Goal: Complete application form: Complete application form

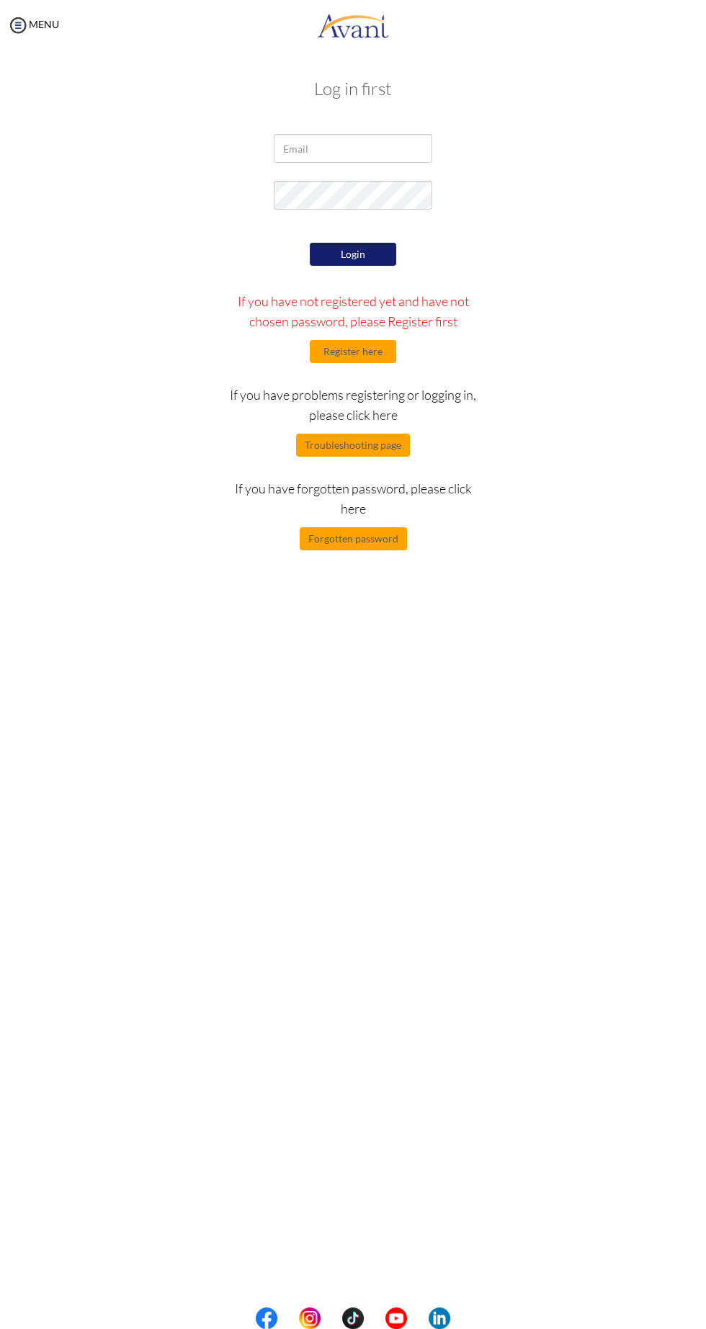
click at [143, 851] on div "My Status What is the next step? We would like you to watch the introductory vi…" at bounding box center [353, 714] width 706 height 1329
click at [131, 900] on div "My Status What is the next step? We would like you to watch the introductory vi…" at bounding box center [353, 714] width 706 height 1329
click at [370, 148] on input "email" at bounding box center [353, 148] width 158 height 29
type input "[EMAIL_ADDRESS][DOMAIN_NAME]"
click at [174, 810] on div "My Status What is the next step? We would like you to watch the introductory vi…" at bounding box center [353, 714] width 706 height 1329
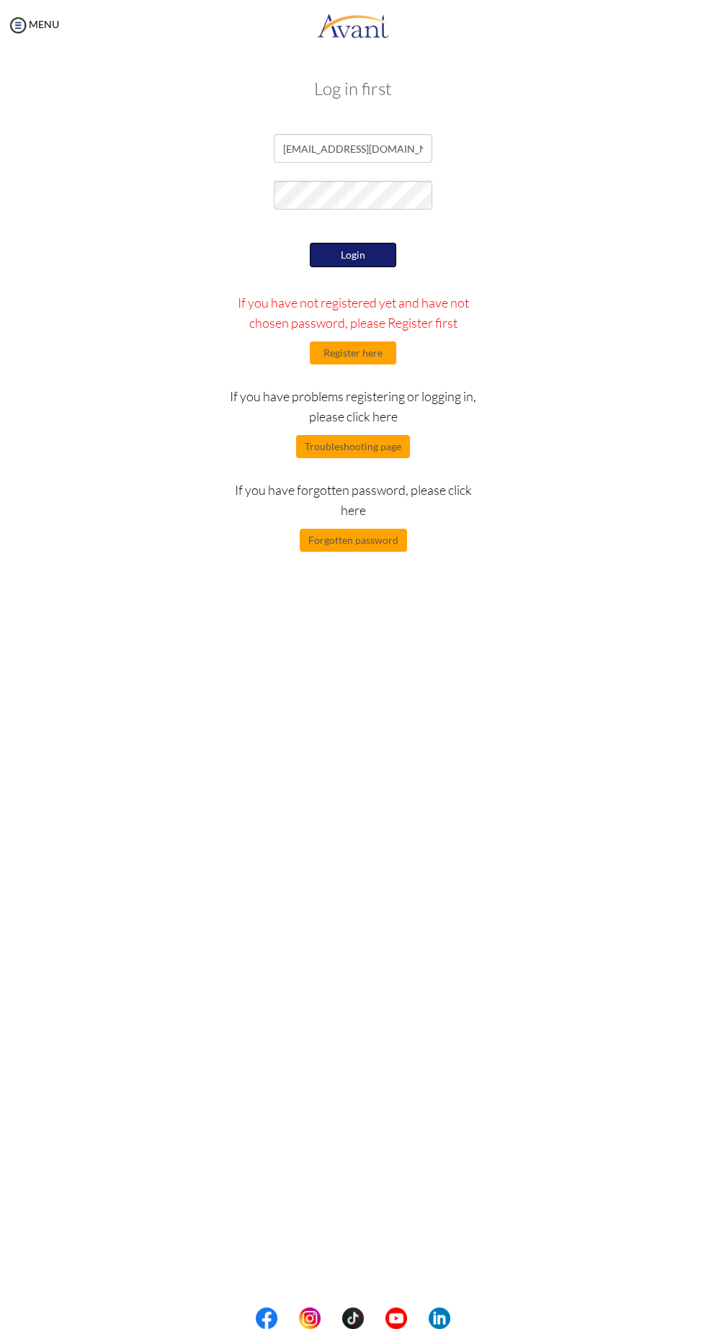
click at [341, 257] on button "Login" at bounding box center [353, 255] width 86 height 24
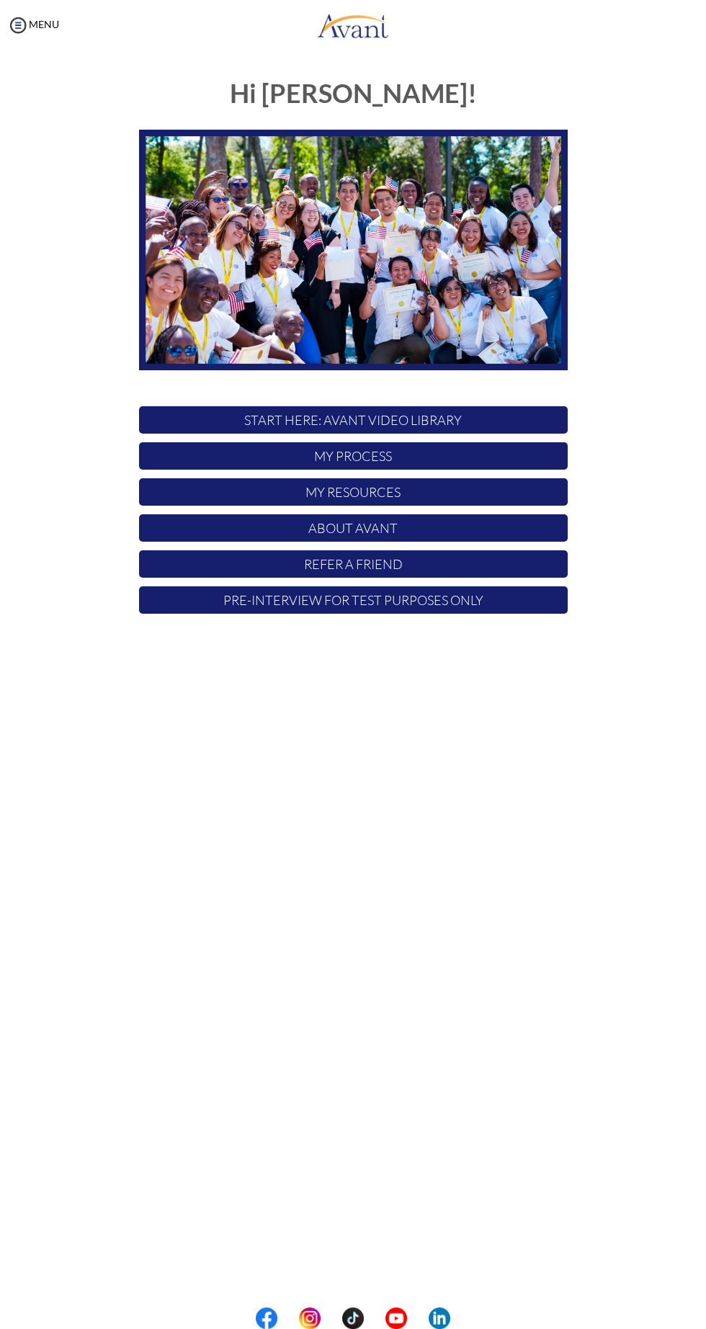
click at [439, 449] on p "My Process" at bounding box center [353, 455] width 429 height 27
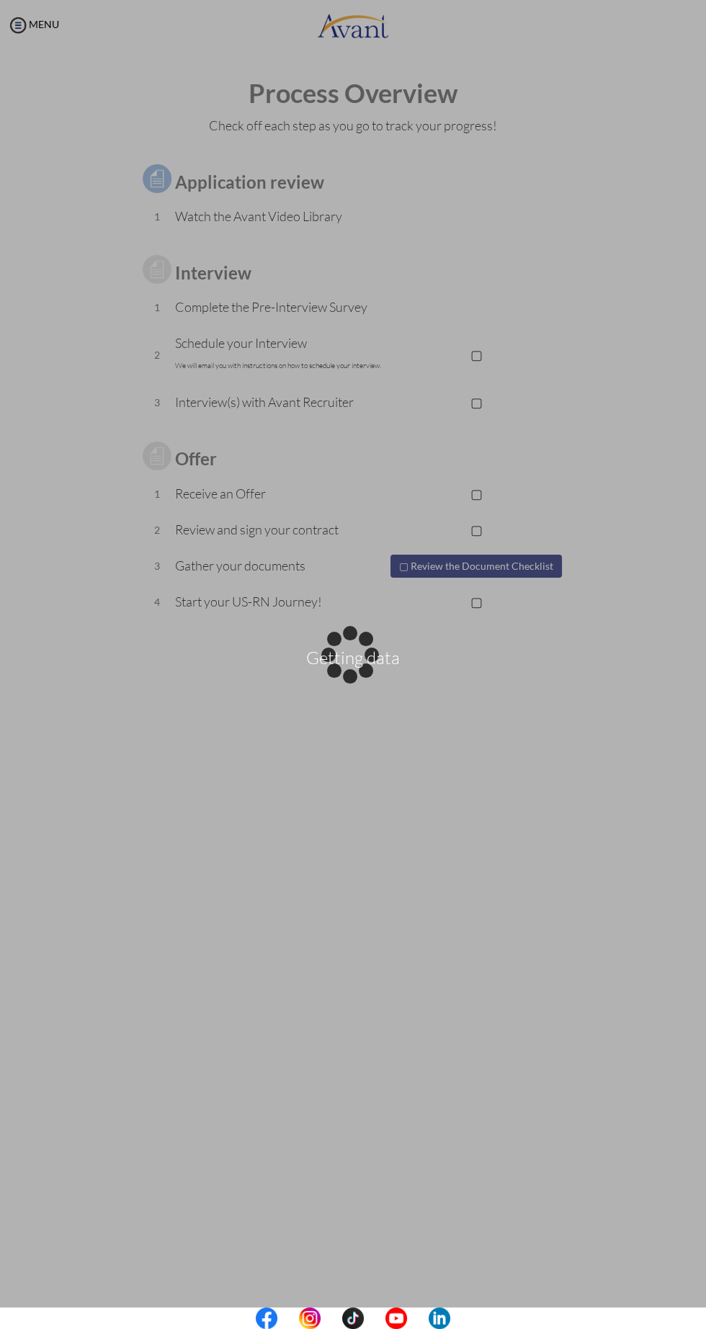
click at [363, 655] on div "Getting data" at bounding box center [353, 665] width 20 height 20
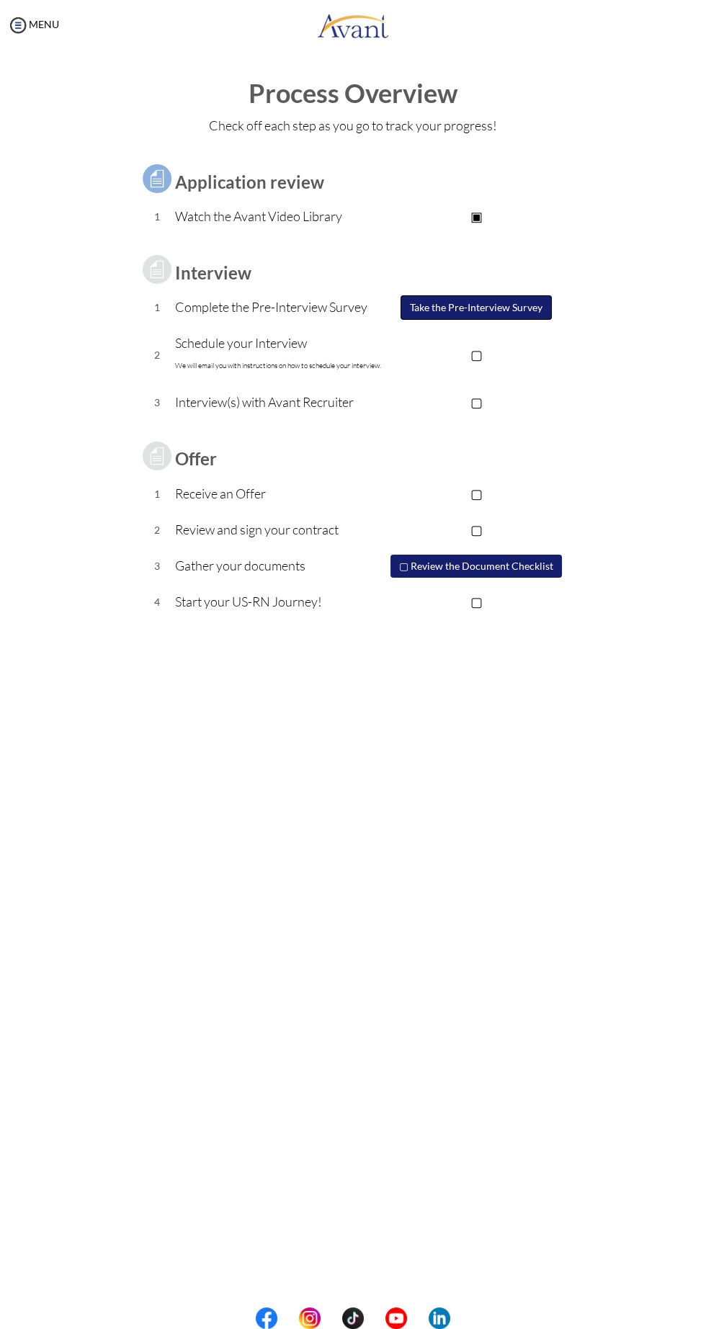
click at [489, 314] on button "Take the Pre-Interview Survey" at bounding box center [475, 307] width 151 height 24
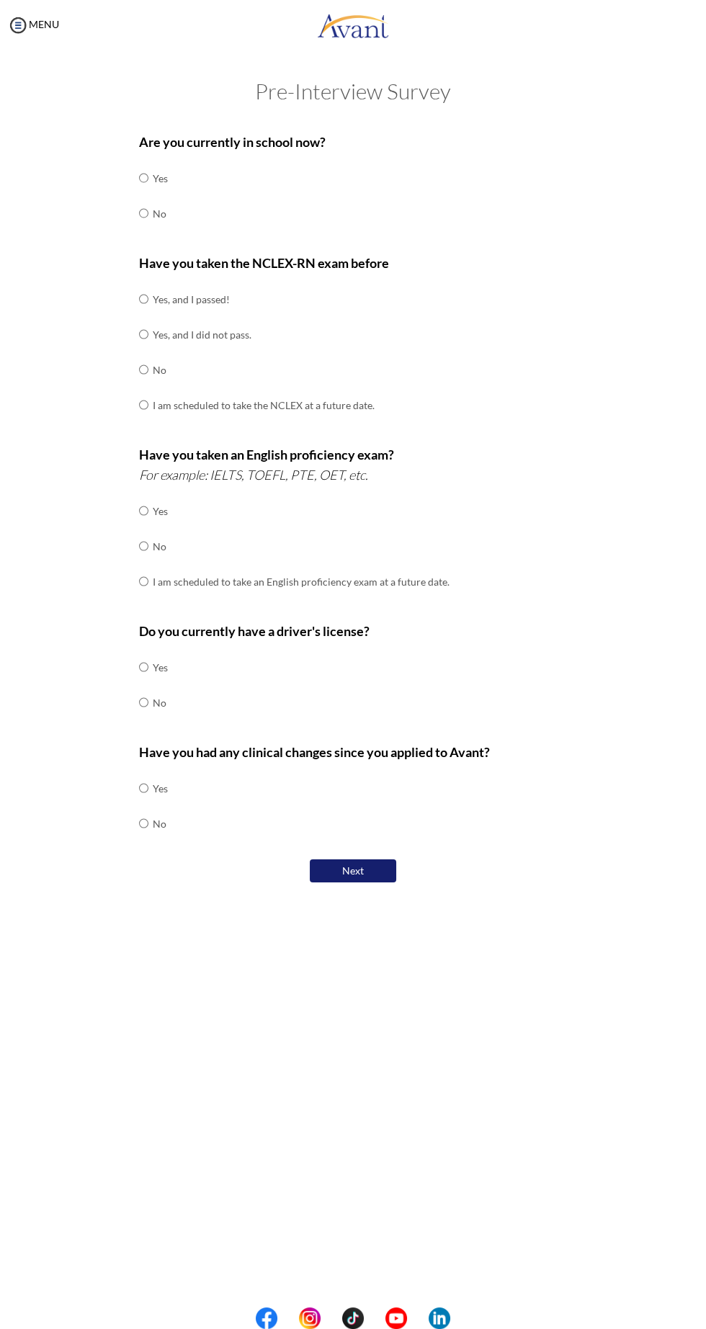
click at [179, 225] on div "Are you currently in school now? Yes No" at bounding box center [353, 189] width 429 height 114
click at [145, 192] on input "radio" at bounding box center [143, 178] width 9 height 29
radio input "true"
click at [146, 313] on input "radio" at bounding box center [143, 299] width 9 height 29
radio input "true"
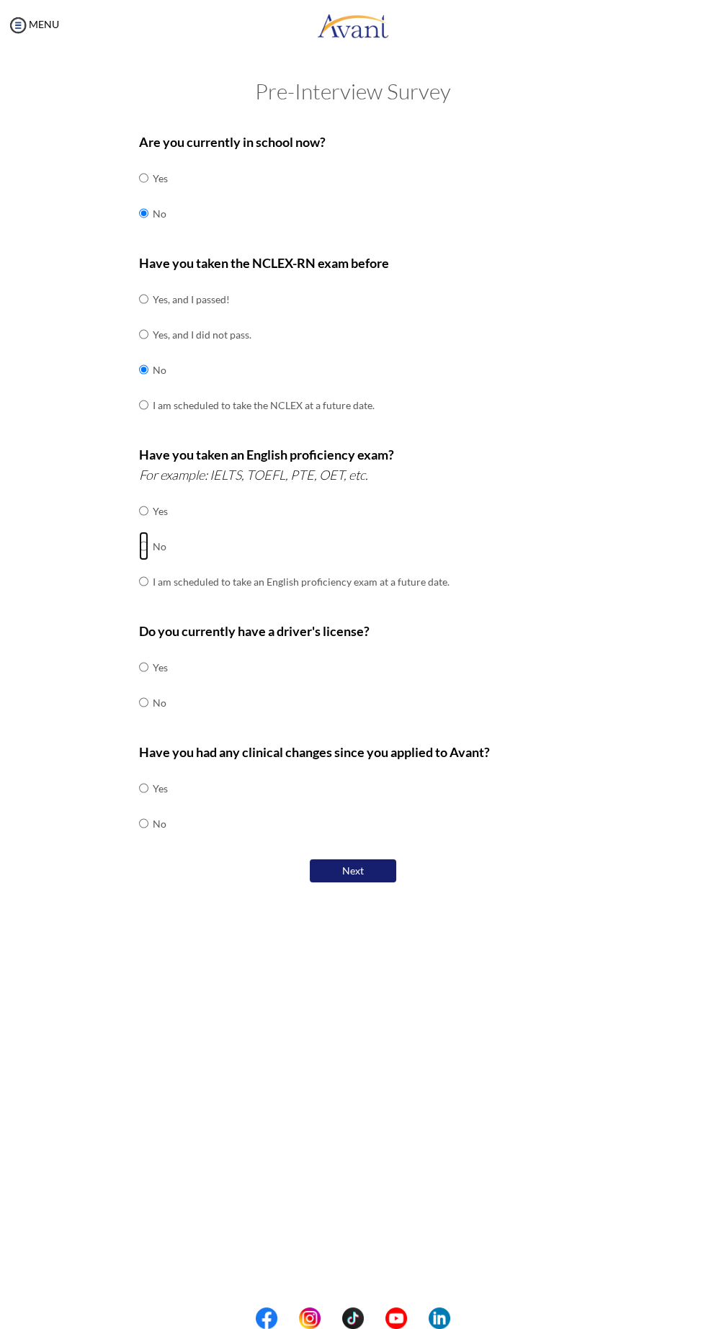
click at [146, 525] on input "radio" at bounding box center [143, 510] width 9 height 29
radio input "true"
click at [53, 622] on div "Pre-Interview Survey Are you currently in school now? Yes No Have you taken the…" at bounding box center [352, 518] width 677 height 879
click at [67, 810] on div "Pre-Interview Survey Are you currently in school now? Yes No Have you taken the…" at bounding box center [352, 518] width 677 height 879
click at [144, 667] on input "radio" at bounding box center [143, 667] width 9 height 29
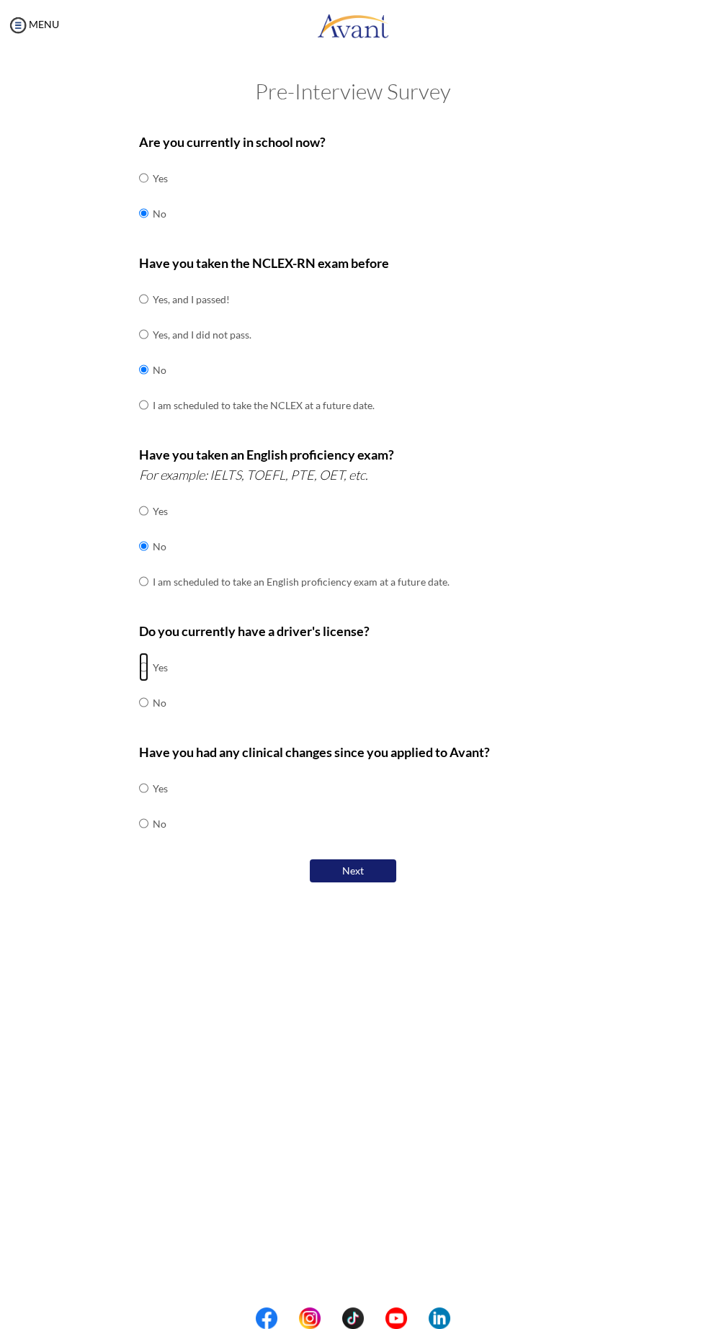
radio input "true"
click at [61, 988] on div "My Status What is the next step? We would like you to watch the introductory vi…" at bounding box center [353, 714] width 706 height 1329
click at [144, 802] on input "radio" at bounding box center [143, 788] width 9 height 29
radio input "true"
click at [364, 877] on button "Next" at bounding box center [353, 871] width 86 height 24
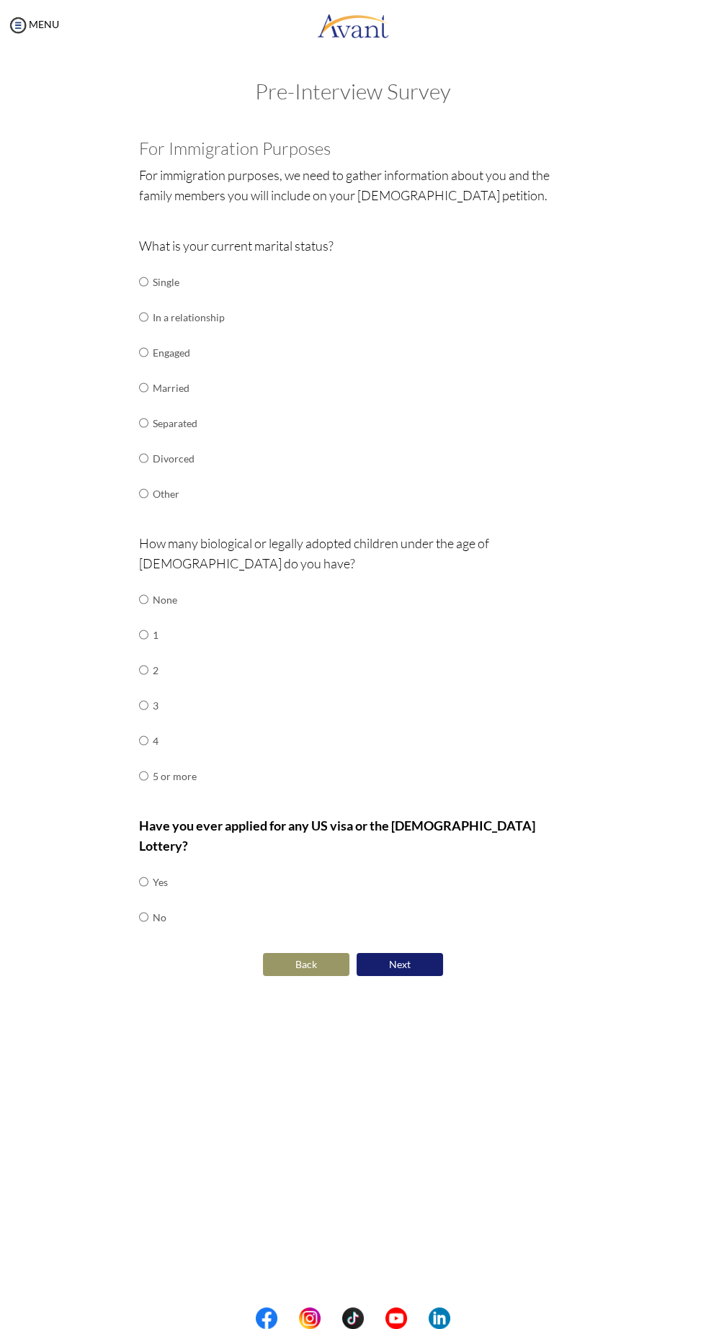
click at [45, 1096] on div "My Status What is the next step? We would like you to watch the introductory vi…" at bounding box center [353, 714] width 706 height 1329
click at [53, 977] on div "Pre-Interview Survey Are you currently in school now? Yes No Have you taken the…" at bounding box center [352, 565] width 677 height 972
click at [202, 313] on td "In a relationship" at bounding box center [189, 317] width 72 height 35
click at [144, 296] on input "radio" at bounding box center [143, 281] width 9 height 29
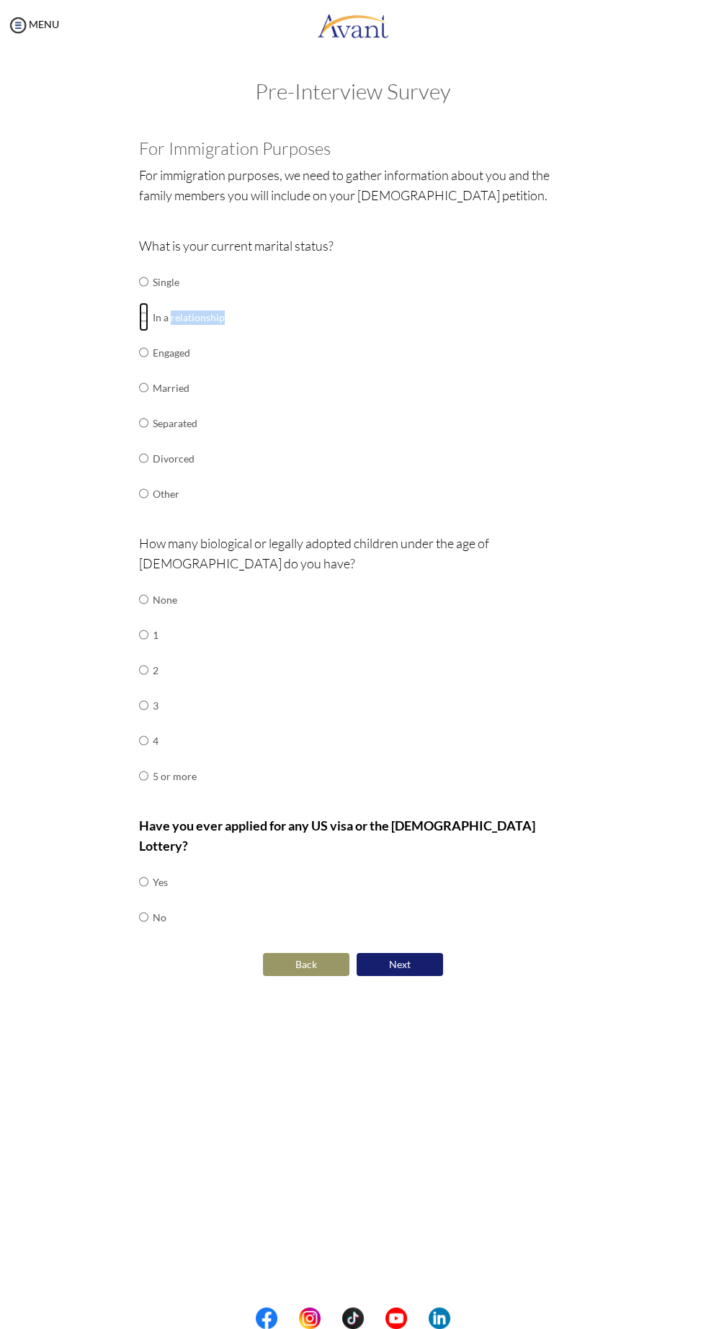
radio input "true"
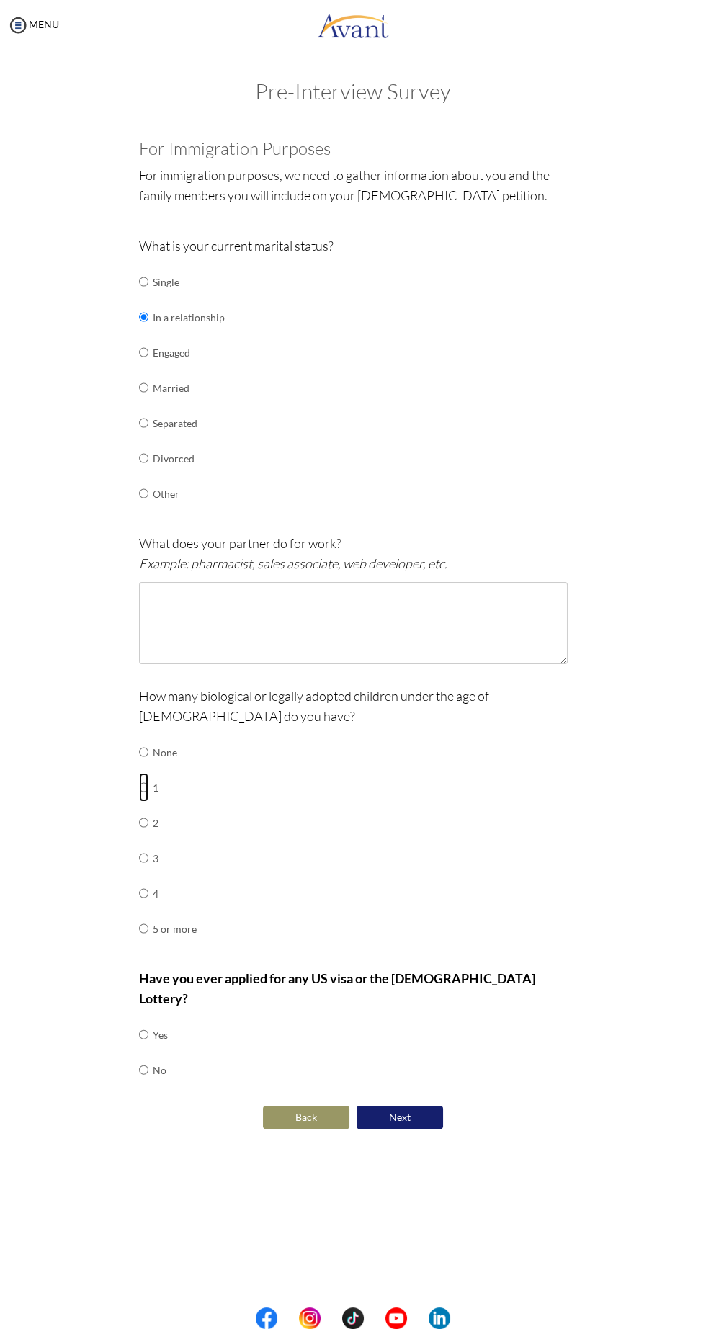
click at [139, 766] on input "radio" at bounding box center [143, 752] width 9 height 29
radio input "true"
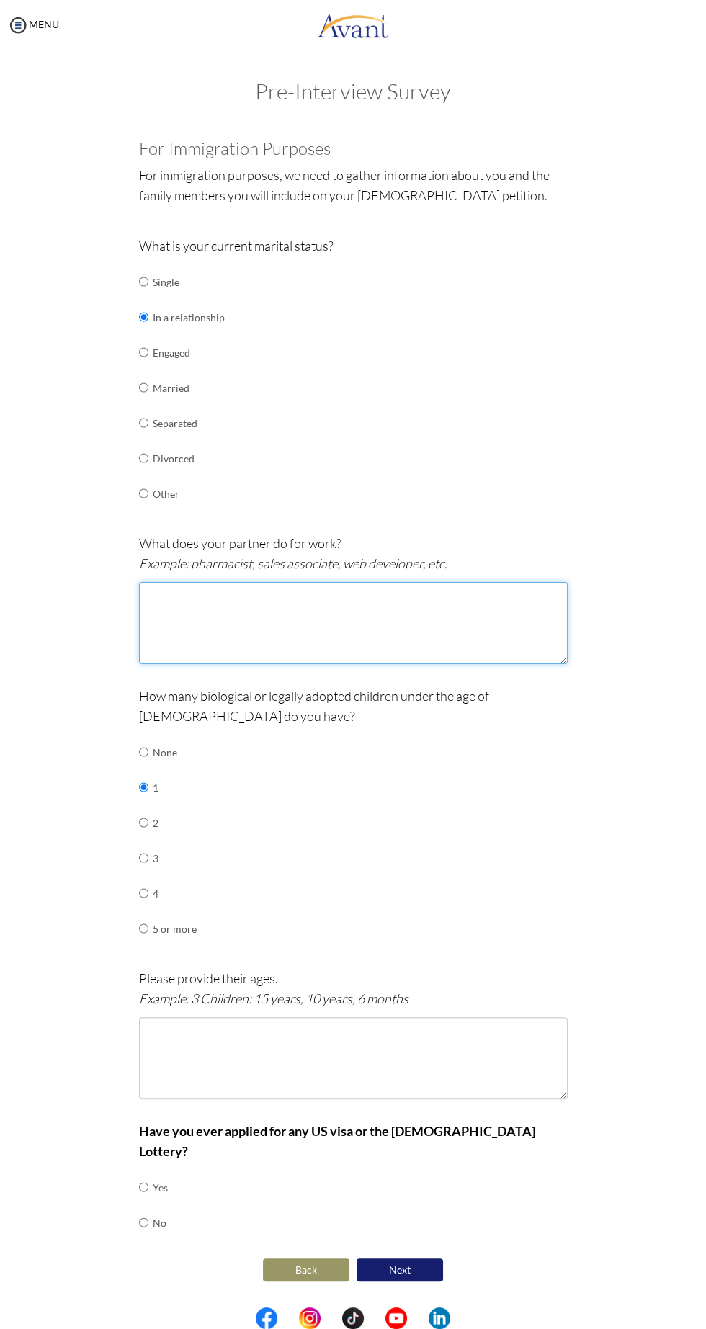
click at [381, 601] on textarea at bounding box center [353, 623] width 429 height 82
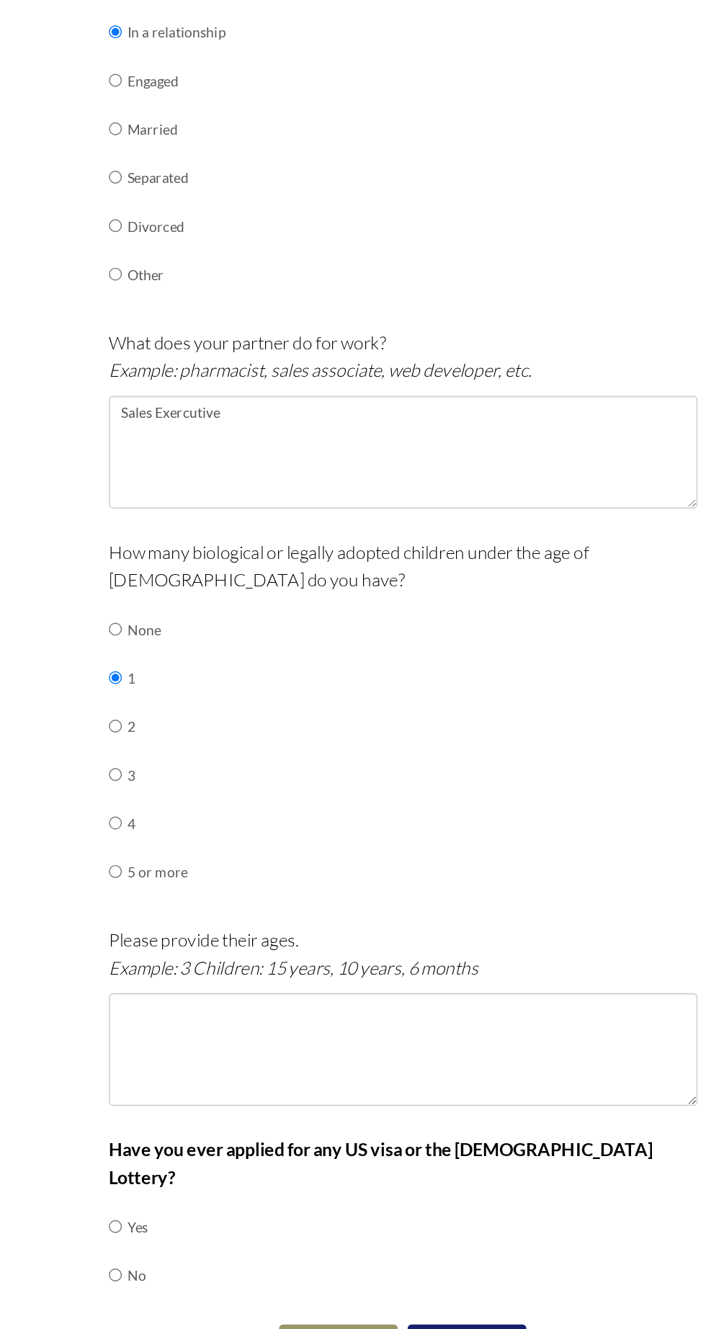
click at [468, 774] on div "How many biological or legally adopted children under the age of [DEMOGRAPHIC_D…" at bounding box center [353, 823] width 429 height 275
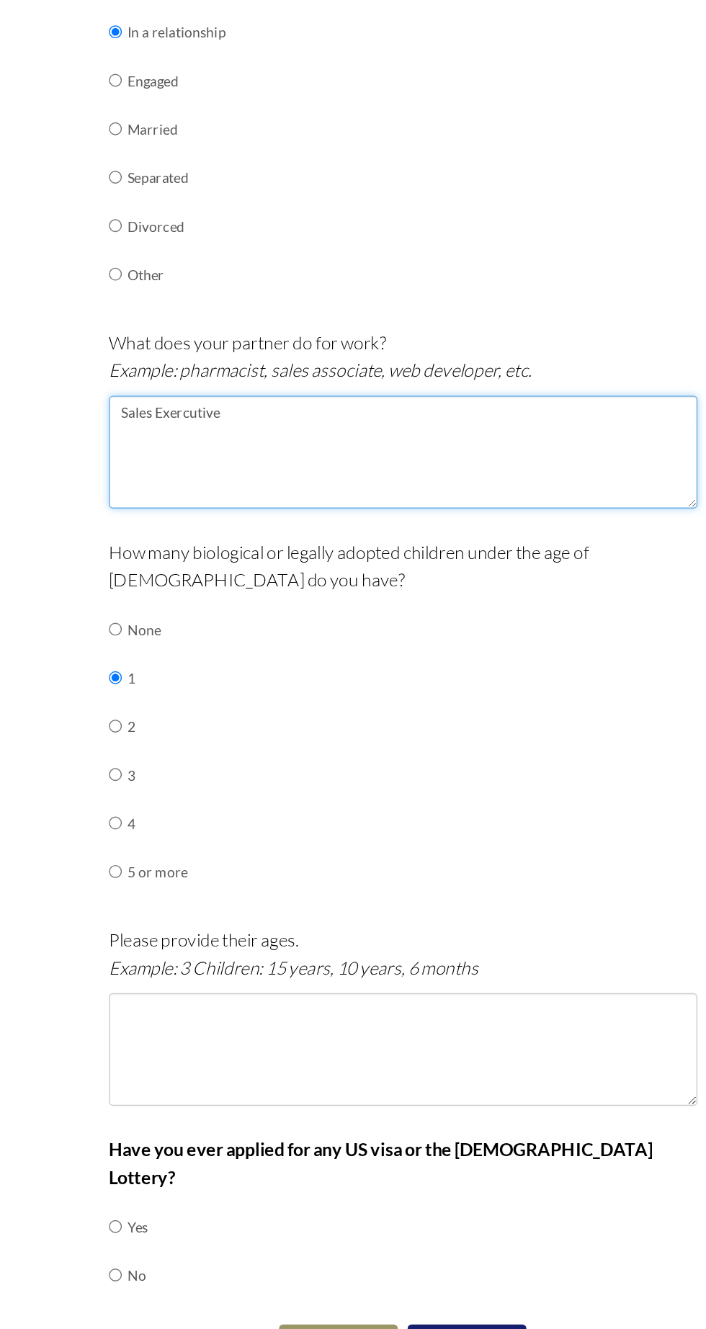
click at [293, 598] on textarea "Sales Exercutive" at bounding box center [353, 623] width 429 height 82
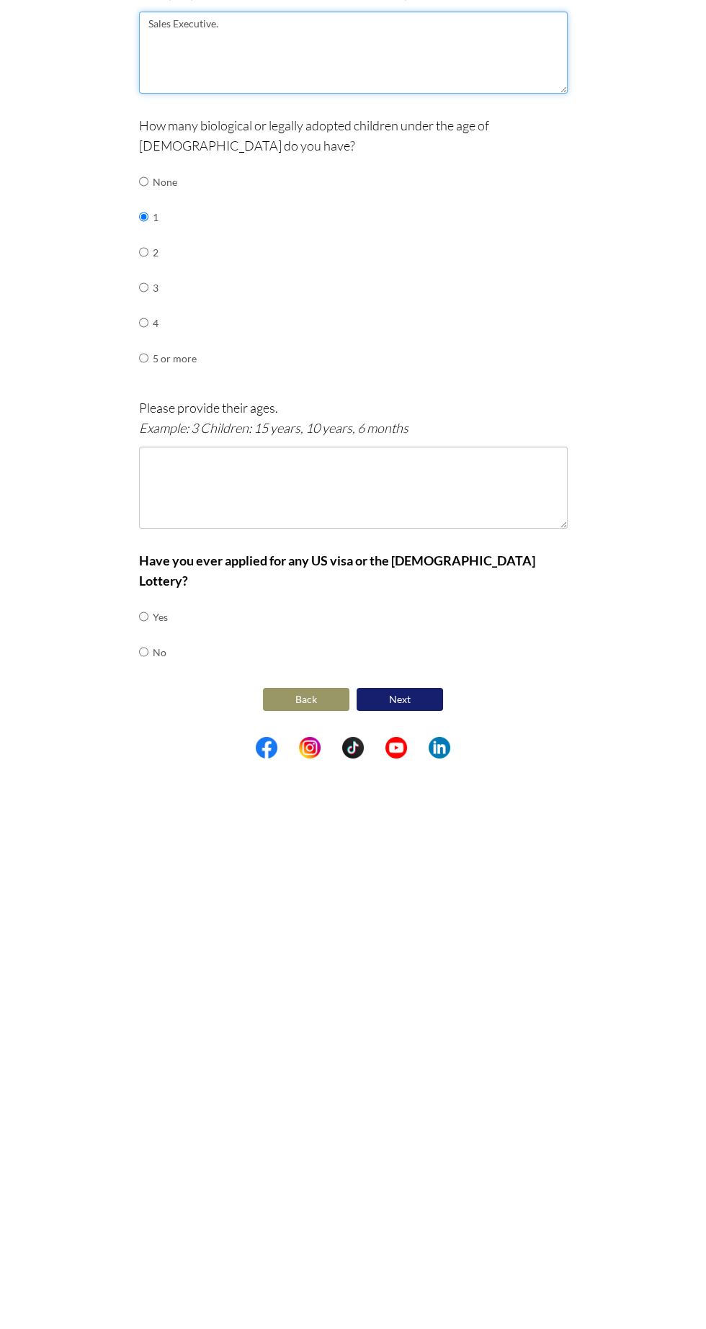
type textarea "Sales Executive."
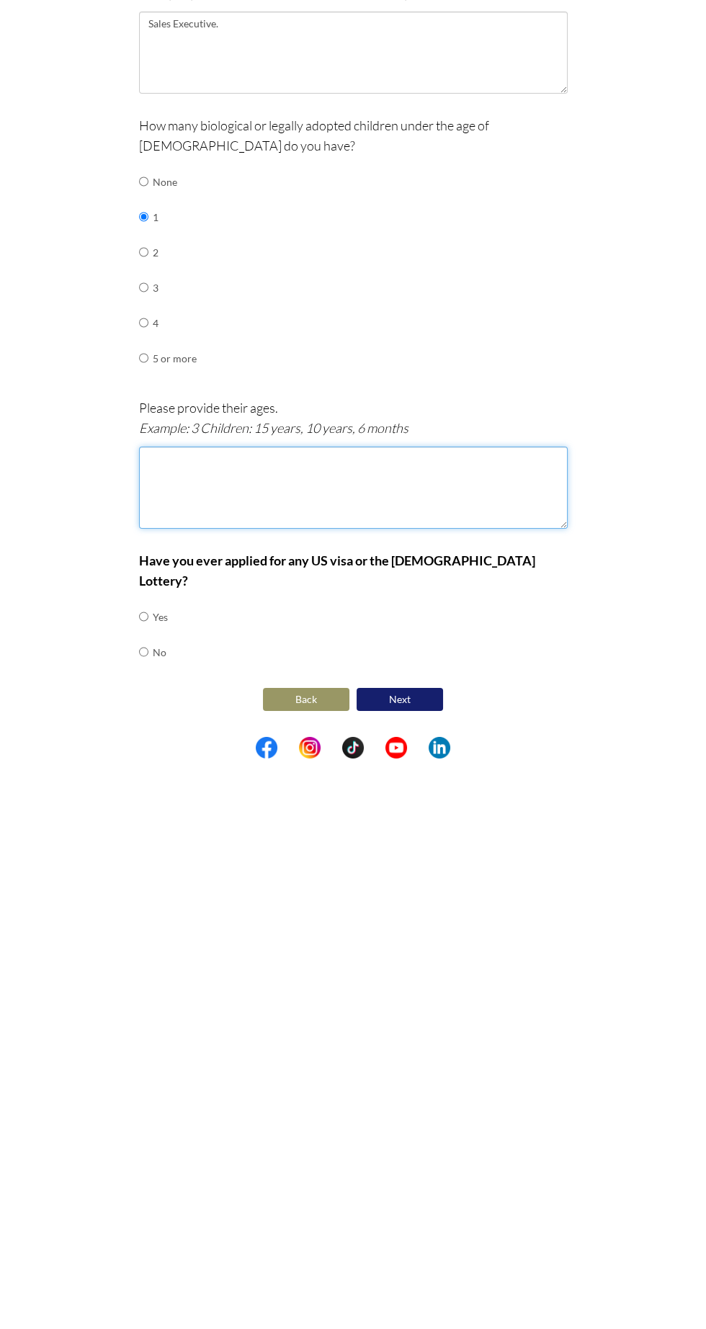
click at [414, 1068] on textarea at bounding box center [353, 1058] width 429 height 82
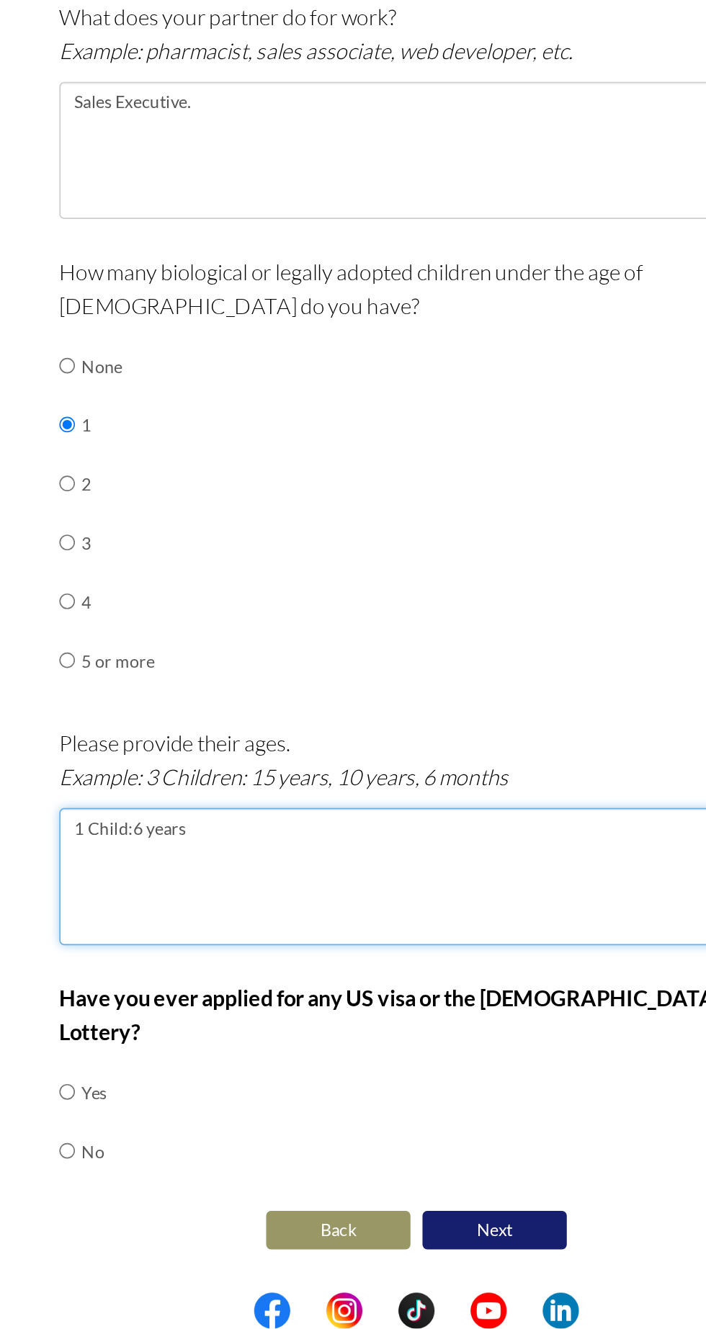
click at [385, 1055] on textarea "1 Child:6 years" at bounding box center [353, 1058] width 429 height 82
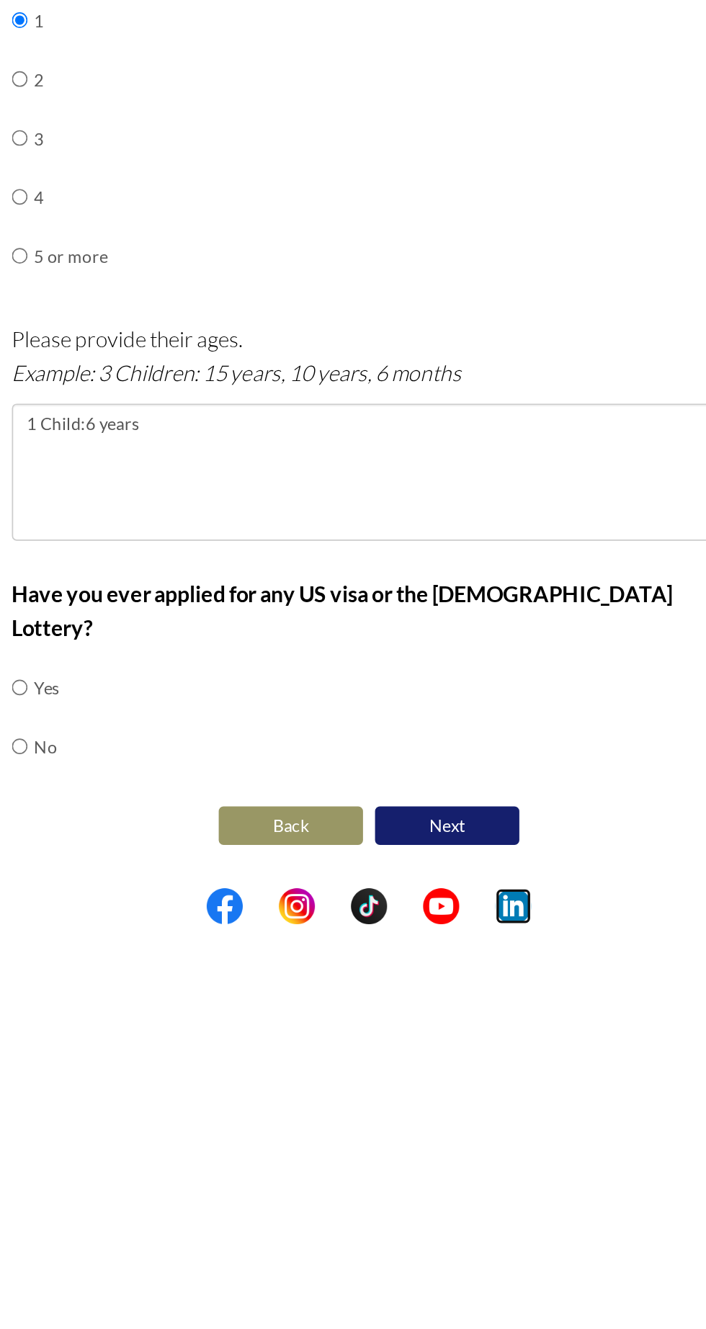
click at [432, 1325] on img at bounding box center [440, 1318] width 22 height 22
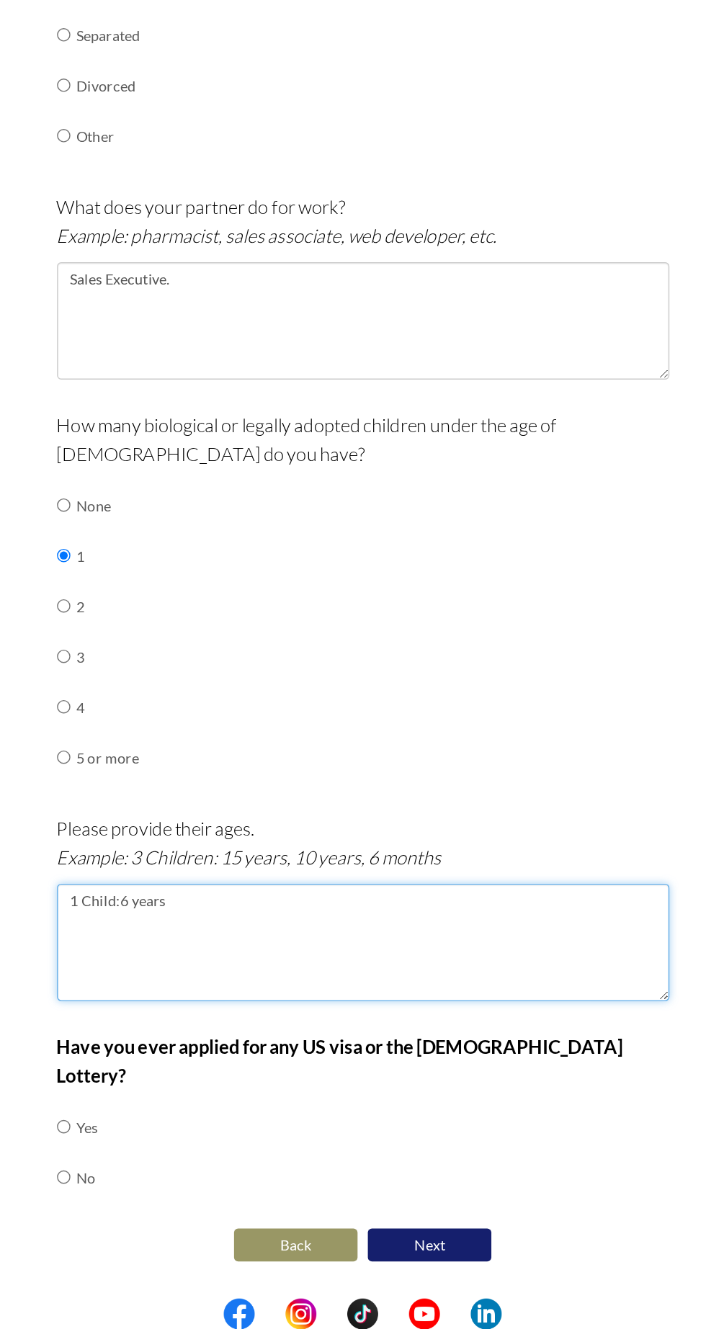
click at [378, 1058] on textarea "1 Child:6 years" at bounding box center [353, 1058] width 429 height 82
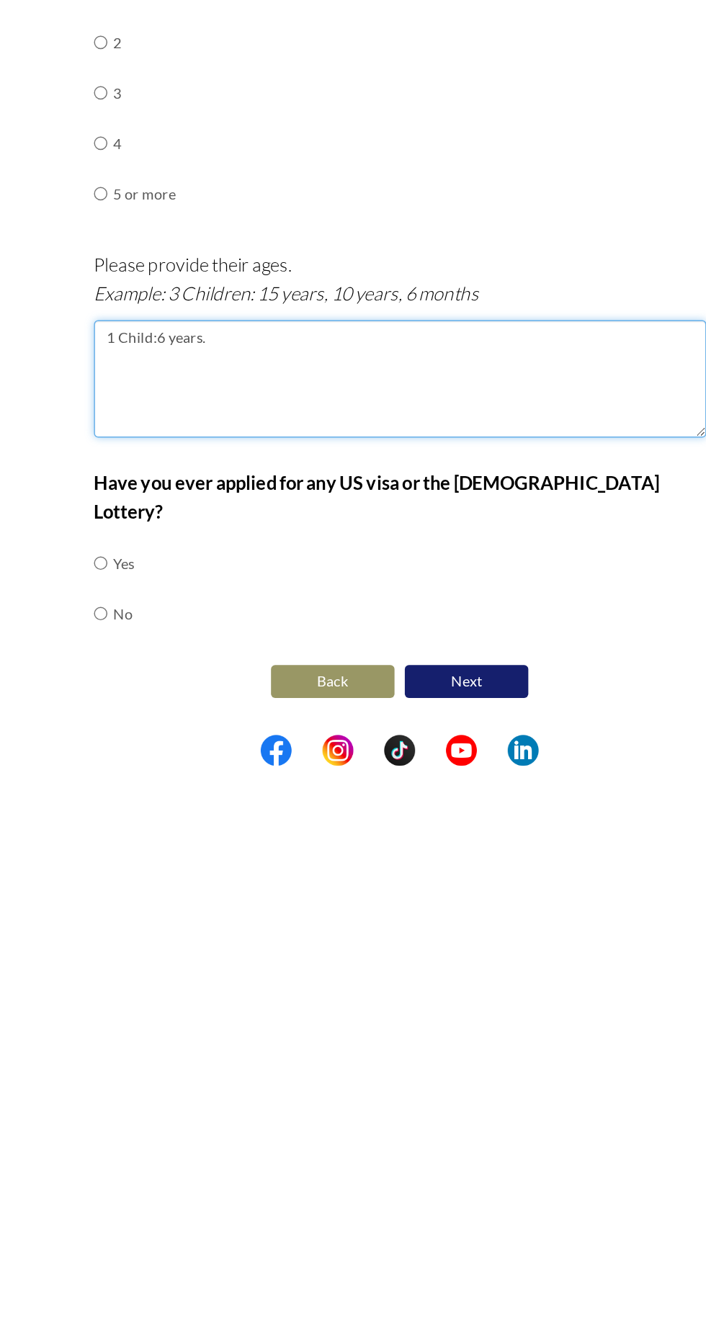
type textarea "1 Child:6 years."
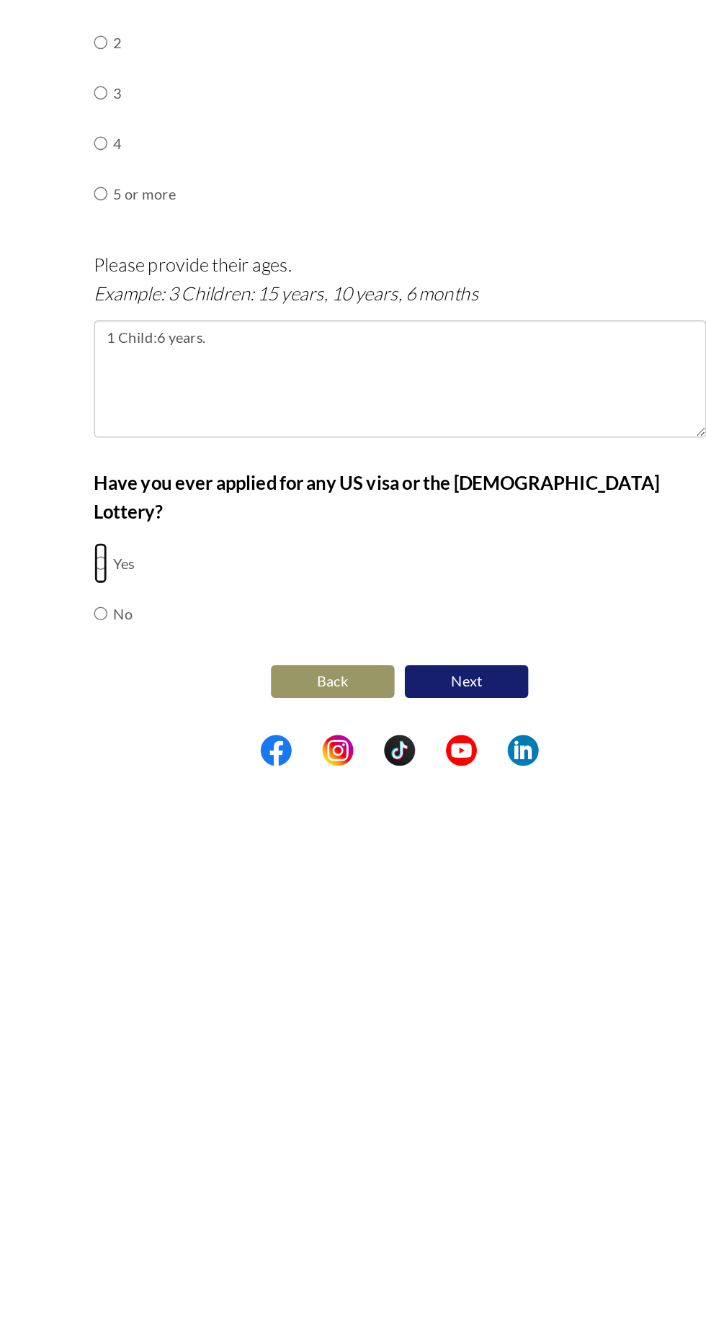
click at [146, 1173] on input "radio" at bounding box center [143, 1187] width 9 height 29
radio input "true"
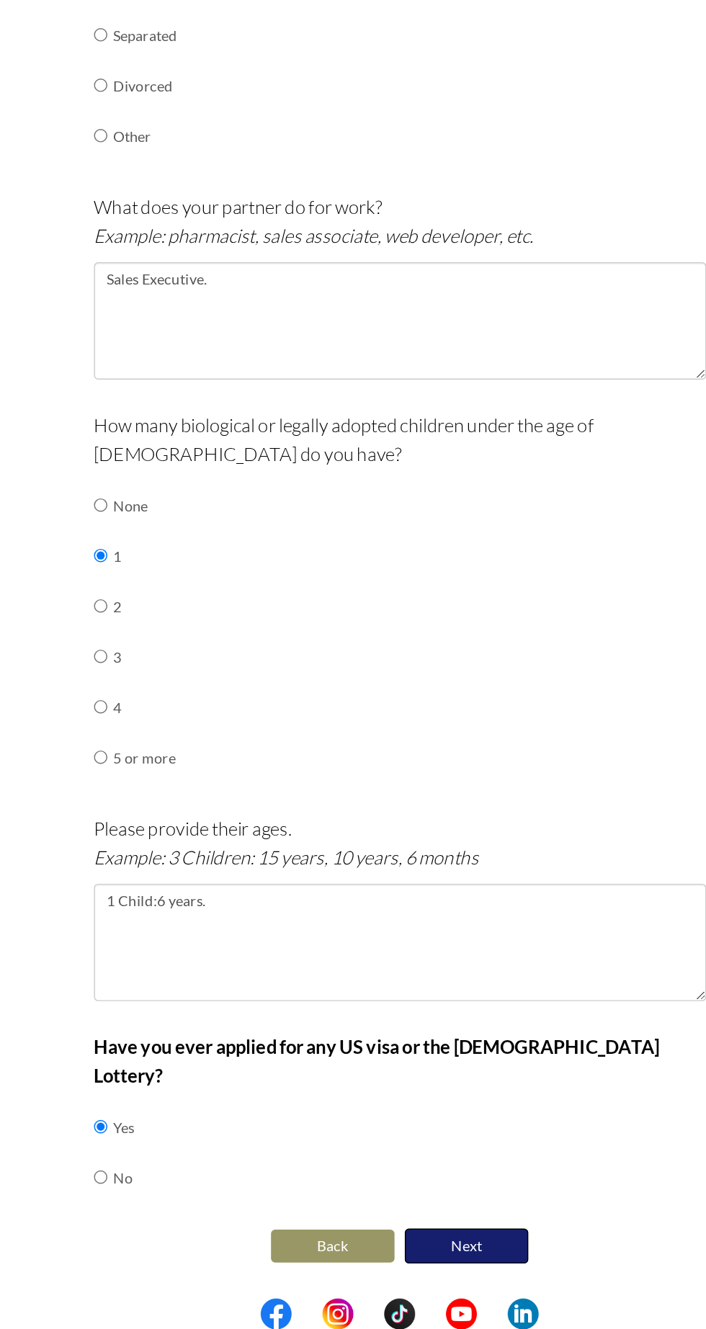
click at [419, 1258] on button "Next" at bounding box center [400, 1270] width 86 height 24
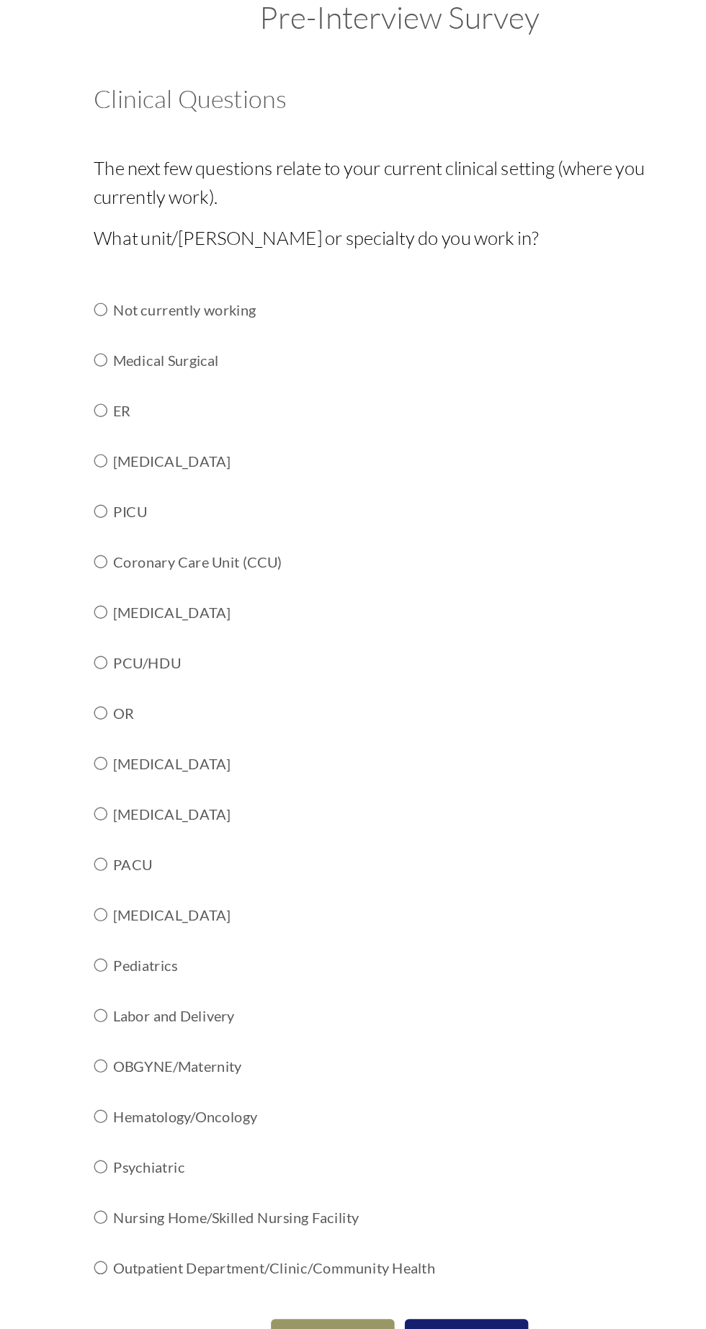
click at [194, 329] on td "Medical Surgical" at bounding box center [265, 331] width 225 height 35
click at [139, 310] on input "radio" at bounding box center [143, 296] width 9 height 29
radio input "true"
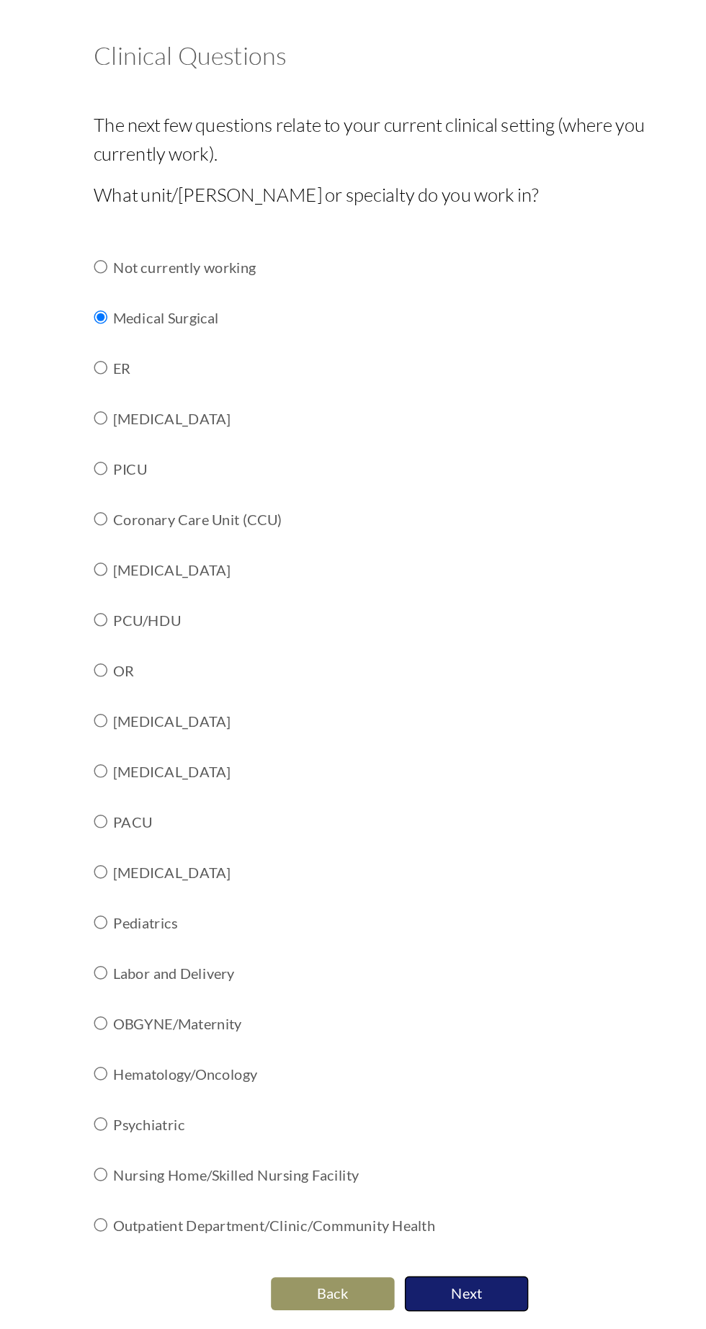
click at [401, 1015] on button "Next" at bounding box center [400, 1015] width 86 height 24
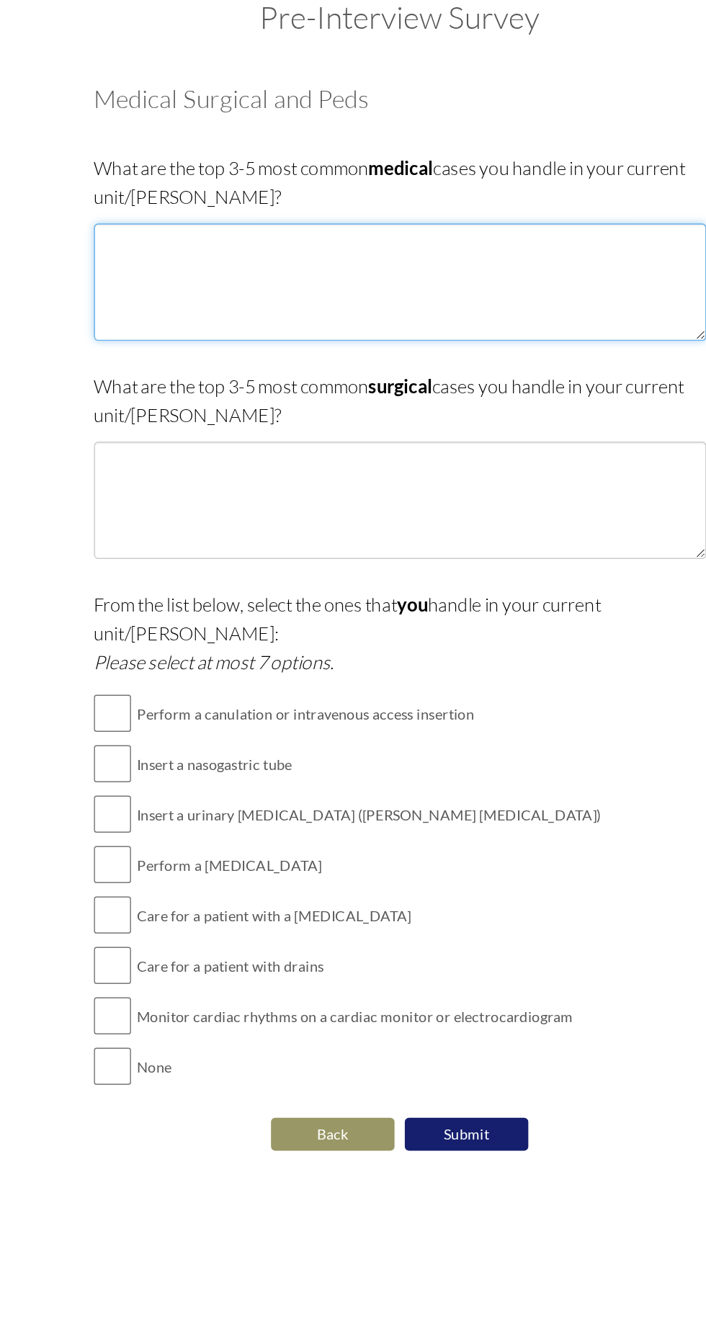
click at [237, 249] on textarea at bounding box center [353, 277] width 429 height 82
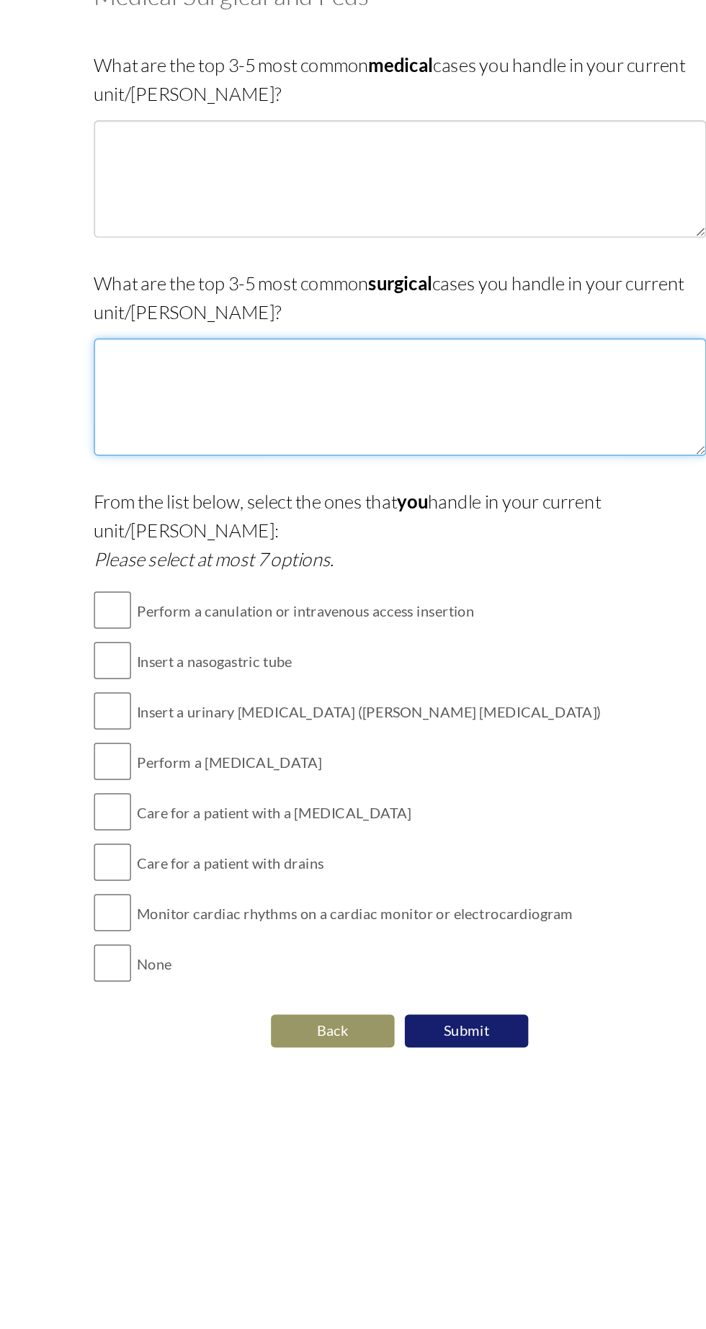
click at [207, 406] on textarea at bounding box center [353, 429] width 429 height 82
type textarea "D"
click at [228, 396] on textarea "[MEDICAL_DATA] Intesti" at bounding box center [353, 429] width 429 height 82
click at [324, 426] on textarea "[MEDICAL_DATA] Burns [MEDICAL_DATA] Intesti" at bounding box center [353, 429] width 429 height 82
click at [305, 431] on textarea "[MEDICAL_DATA] Burns [MEDICAL_DATA] Intesti" at bounding box center [353, 429] width 429 height 82
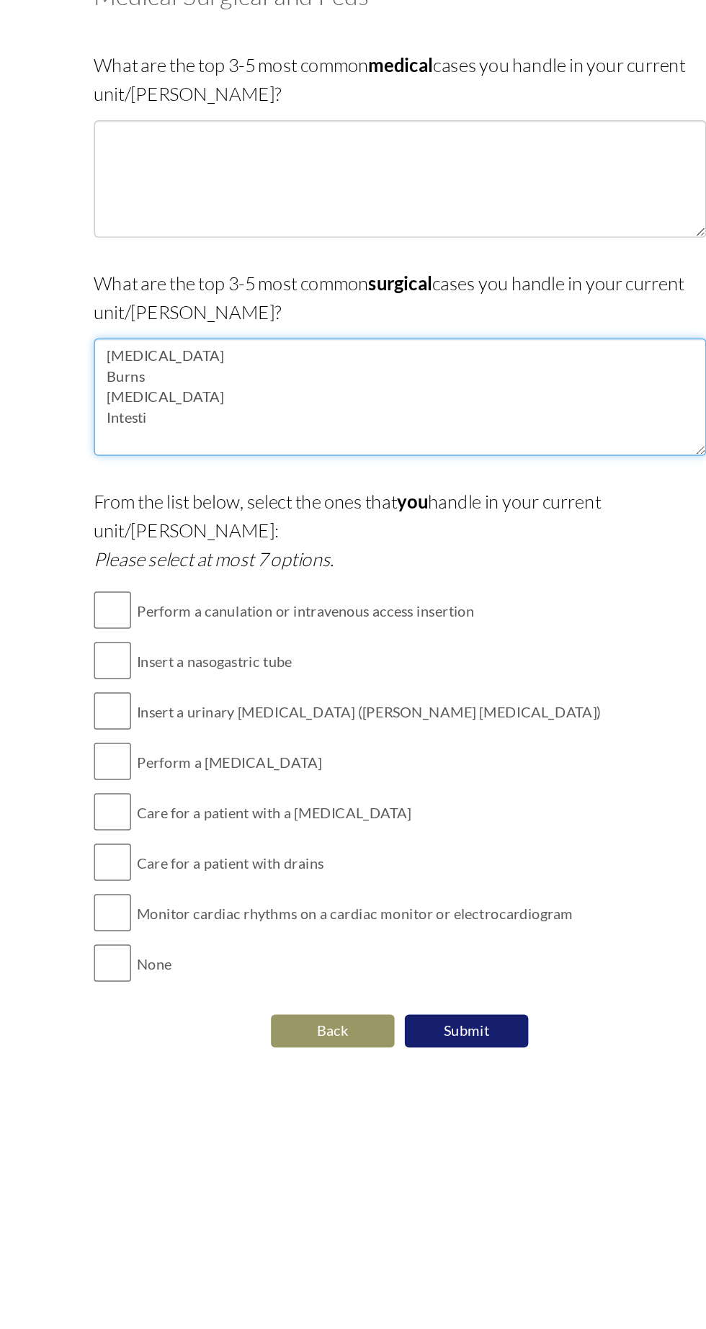
click at [189, 446] on textarea "[MEDICAL_DATA] Burns [MEDICAL_DATA] Intesti" at bounding box center [353, 429] width 429 height 82
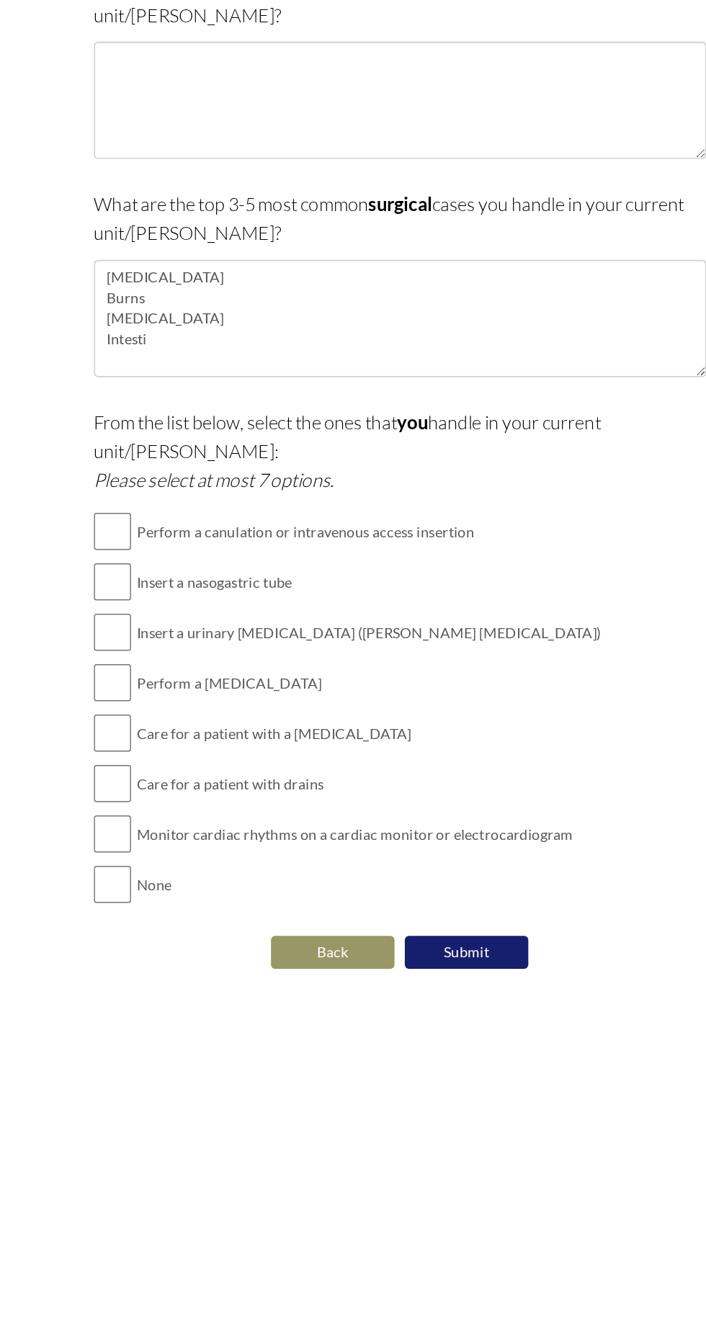
click at [462, 702] on td "Care for a patient with a [MEDICAL_DATA]" at bounding box center [331, 719] width 325 height 35
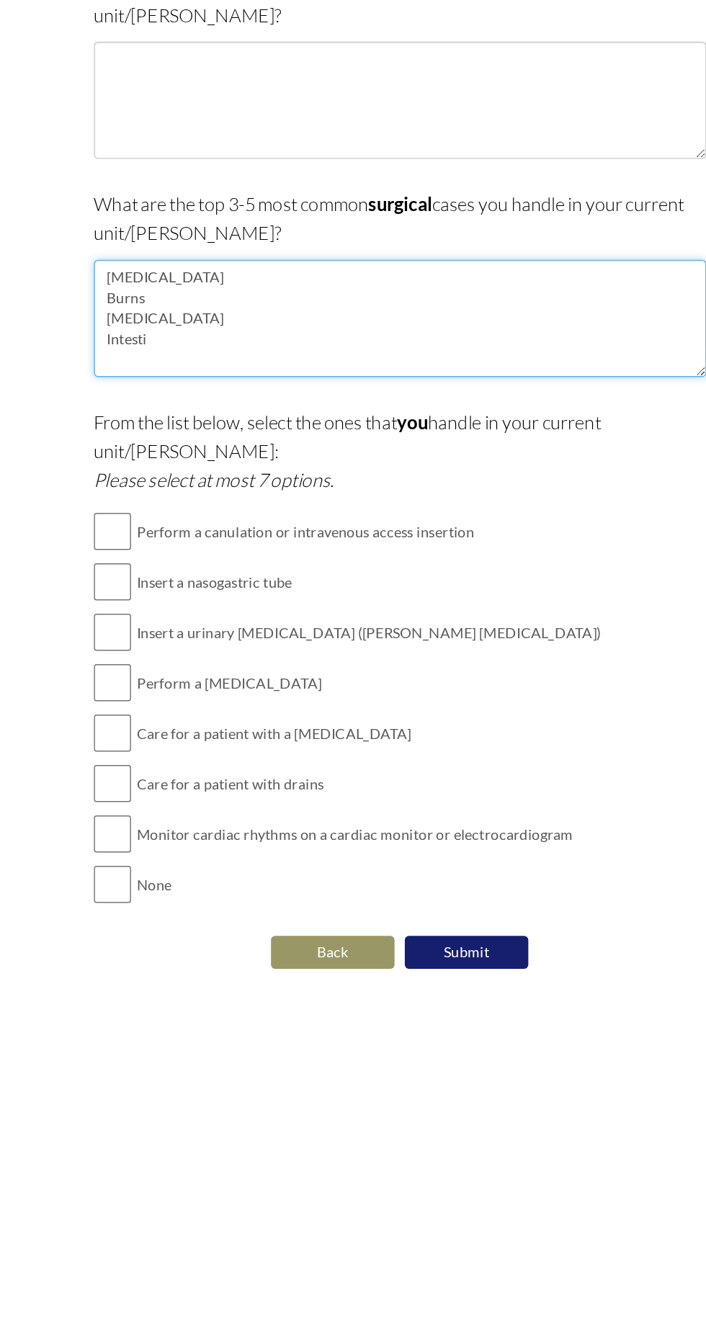
click at [282, 447] on textarea "[MEDICAL_DATA] Burns [MEDICAL_DATA] Intesti" at bounding box center [353, 429] width 429 height 82
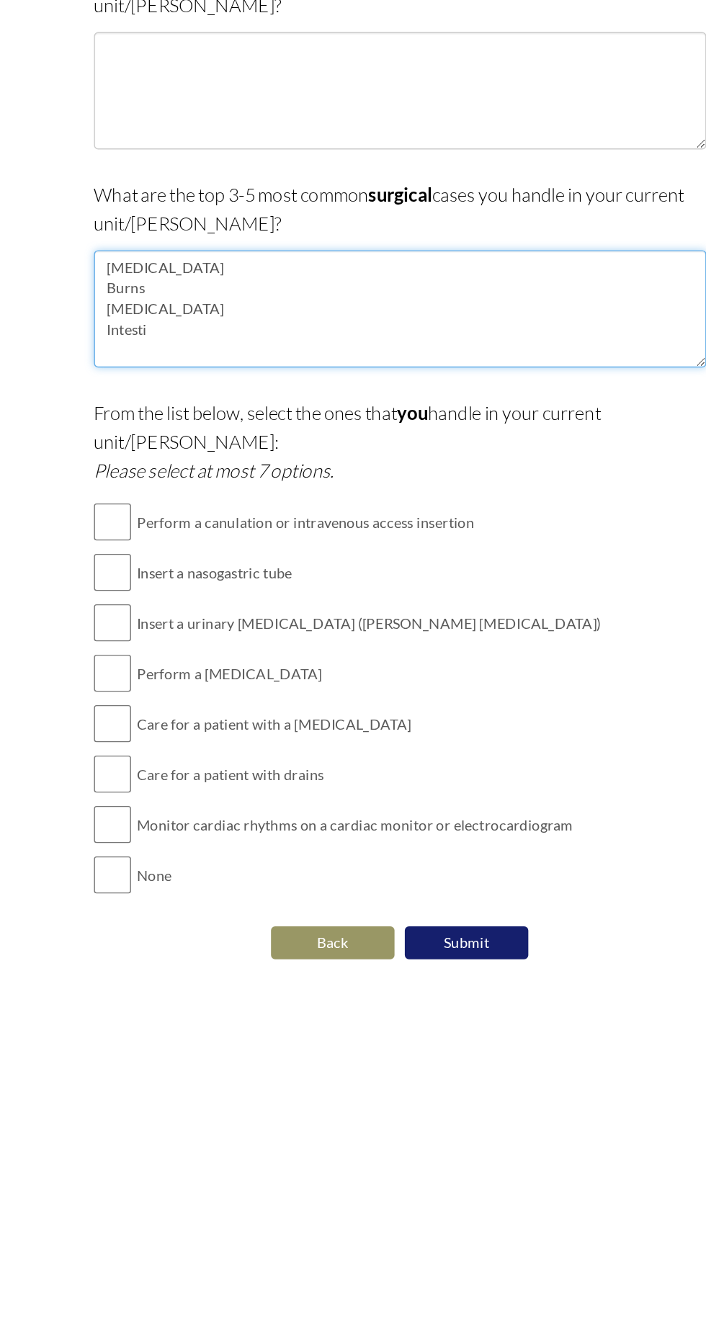
click at [444, 443] on textarea "[MEDICAL_DATA] Burns [MEDICAL_DATA] Intesti" at bounding box center [353, 429] width 429 height 82
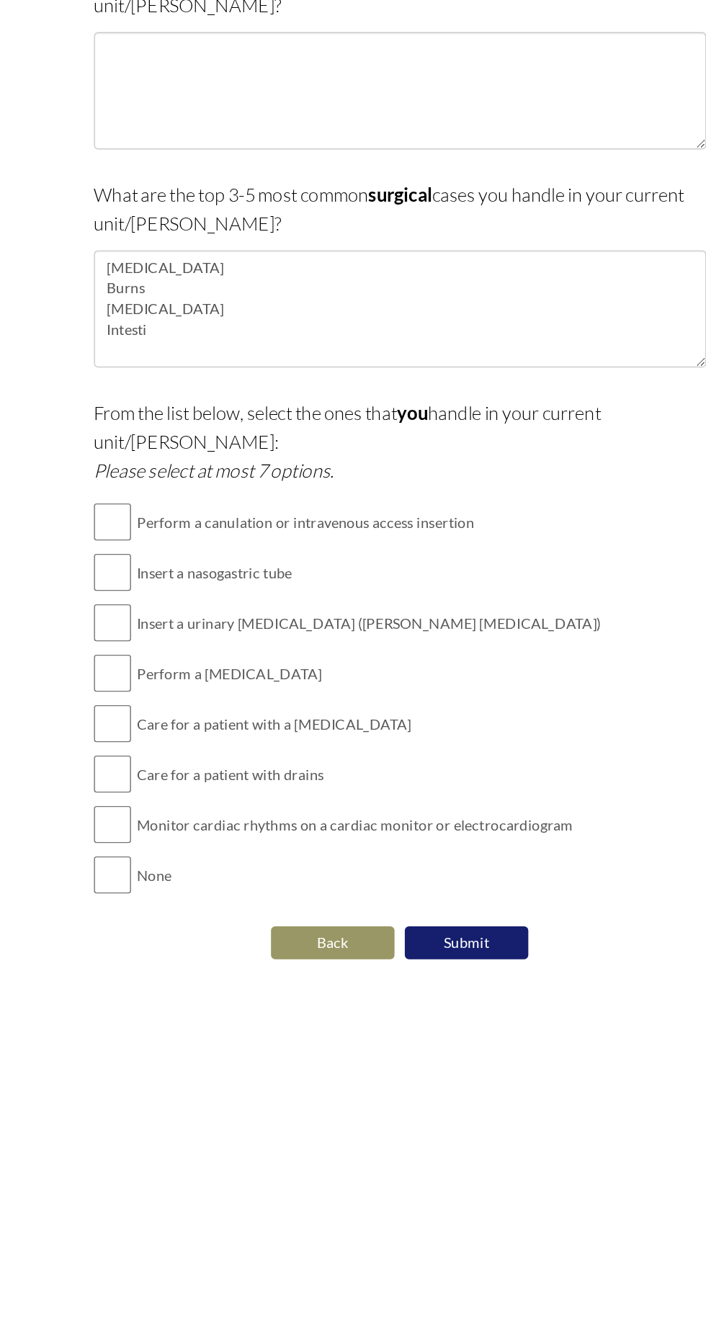
click at [522, 674] on div "From the list below, select the ones that you handle in your current unit/[PERS…" at bounding box center [353, 675] width 429 height 366
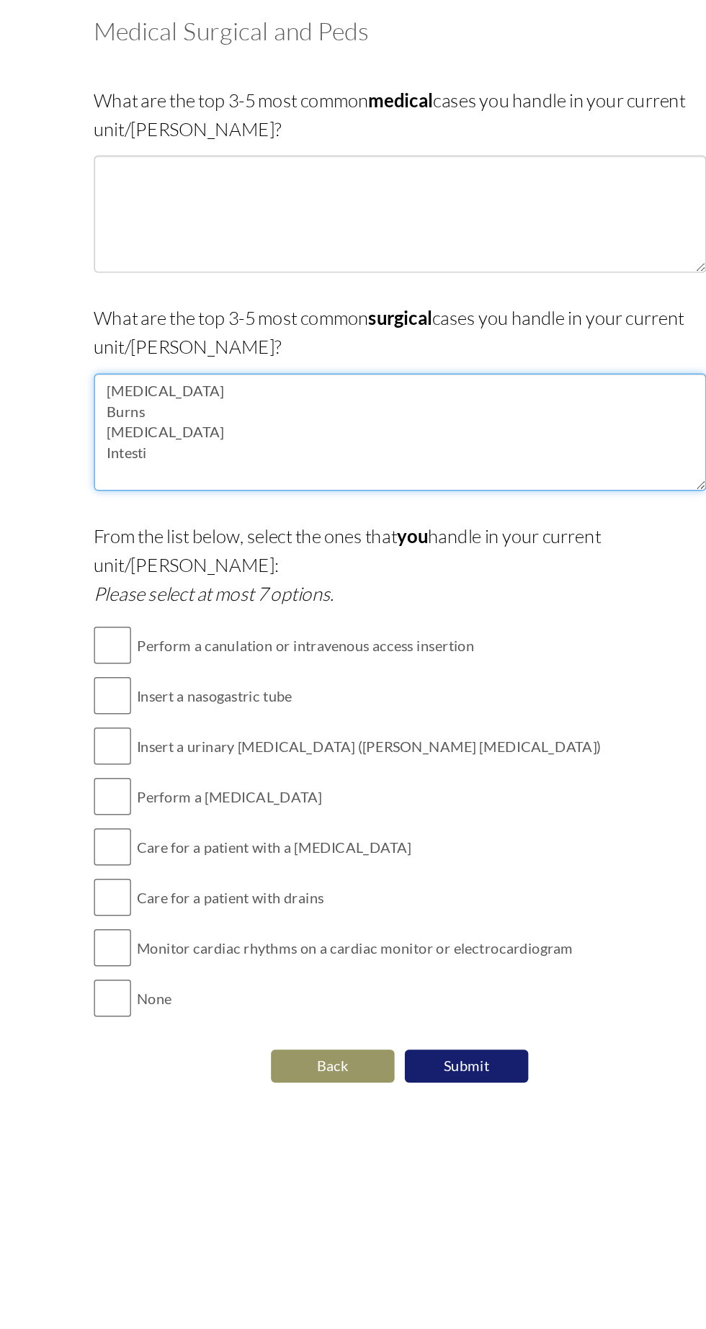
click at [175, 444] on textarea "[MEDICAL_DATA] Burns [MEDICAL_DATA] Intesti" at bounding box center [353, 429] width 429 height 82
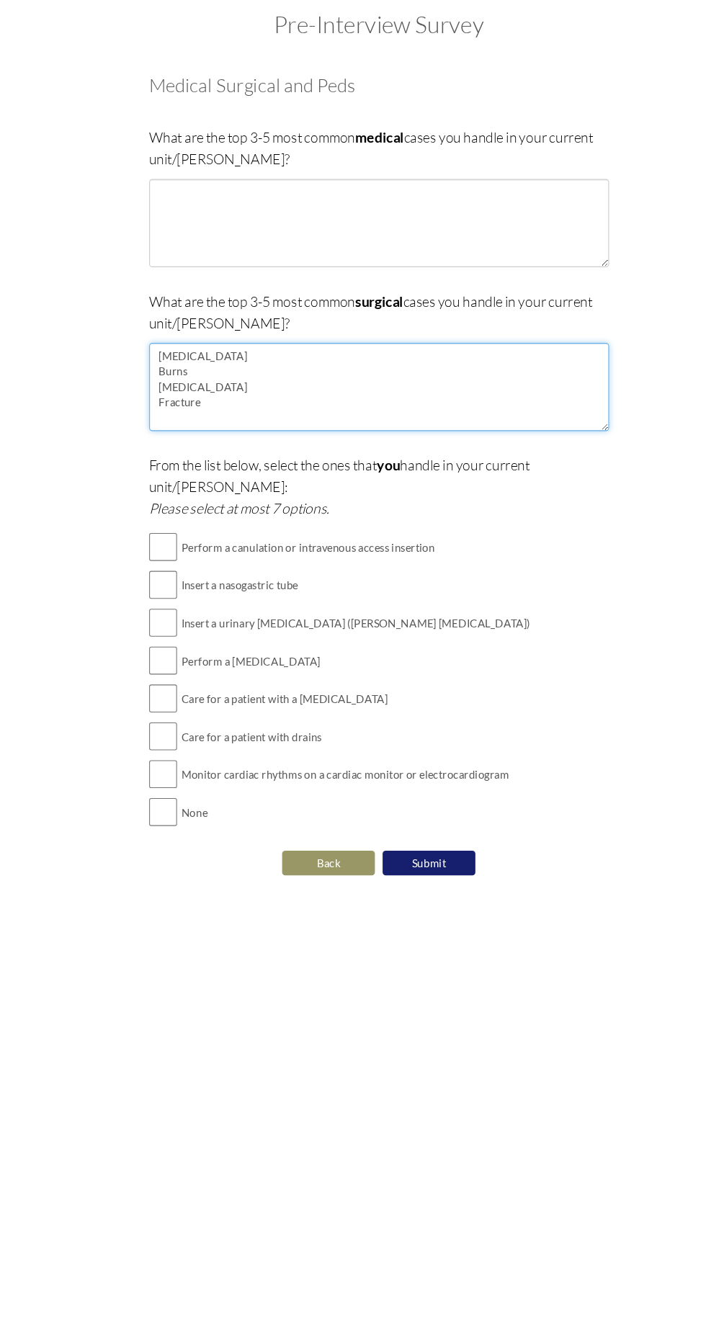
type textarea "[MEDICAL_DATA] Burns [MEDICAL_DATA] Fracture"
click at [64, 259] on div "Pre-Interview Survey Are you currently in school now? Yes No Have you taken the…" at bounding box center [352, 519] width 677 height 881
click at [346, 444] on textarea "[MEDICAL_DATA] Burns [MEDICAL_DATA] Fracture" at bounding box center [353, 429] width 429 height 82
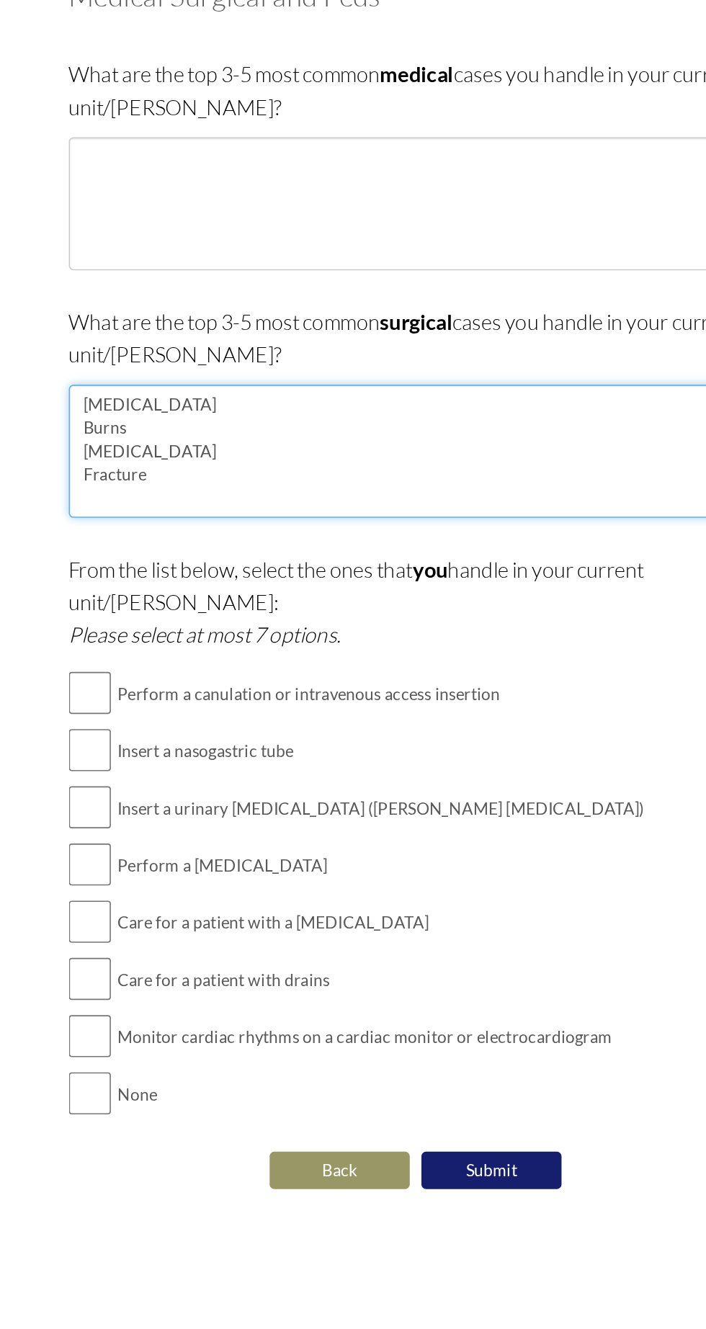
click at [246, 455] on textarea "[MEDICAL_DATA] Burns [MEDICAL_DATA] Fracture" at bounding box center [353, 429] width 429 height 82
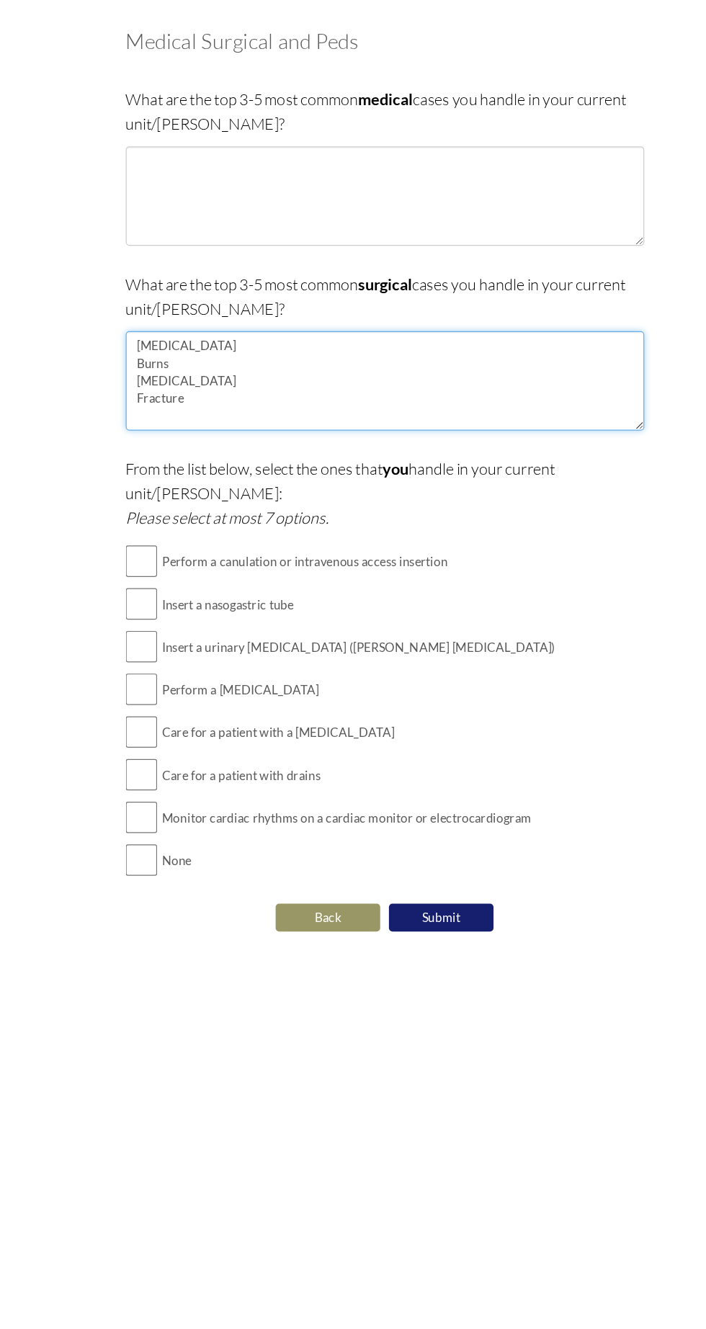
click at [486, 449] on textarea "[MEDICAL_DATA] Burns [MEDICAL_DATA] Fracture" at bounding box center [353, 429] width 429 height 82
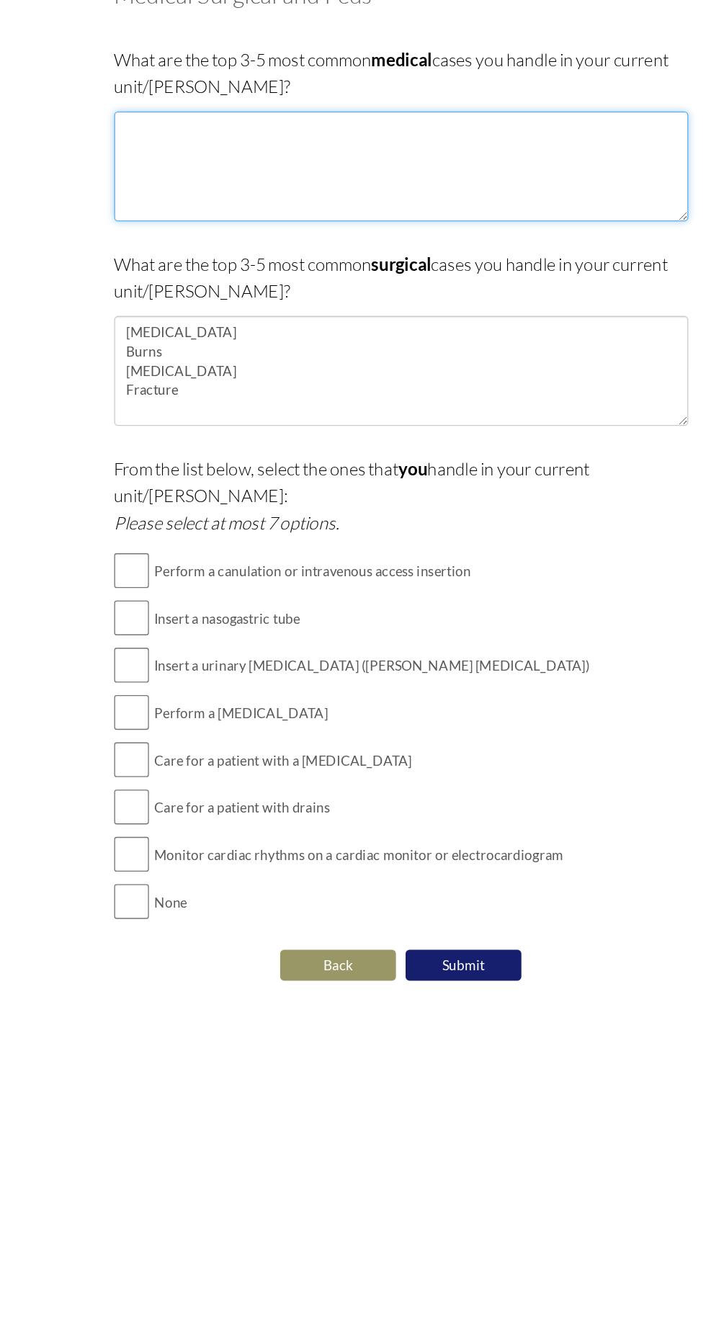
click at [209, 277] on textarea at bounding box center [353, 277] width 429 height 82
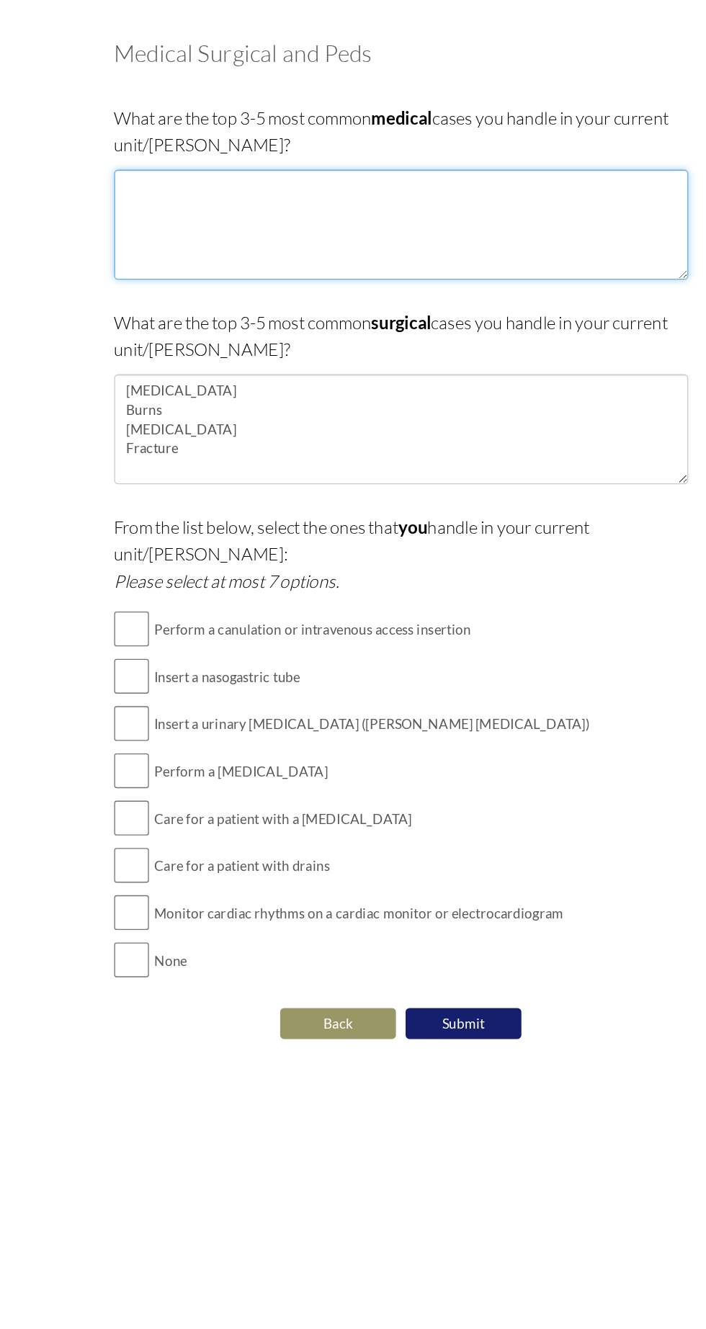
click at [195, 248] on textarea at bounding box center [353, 277] width 429 height 82
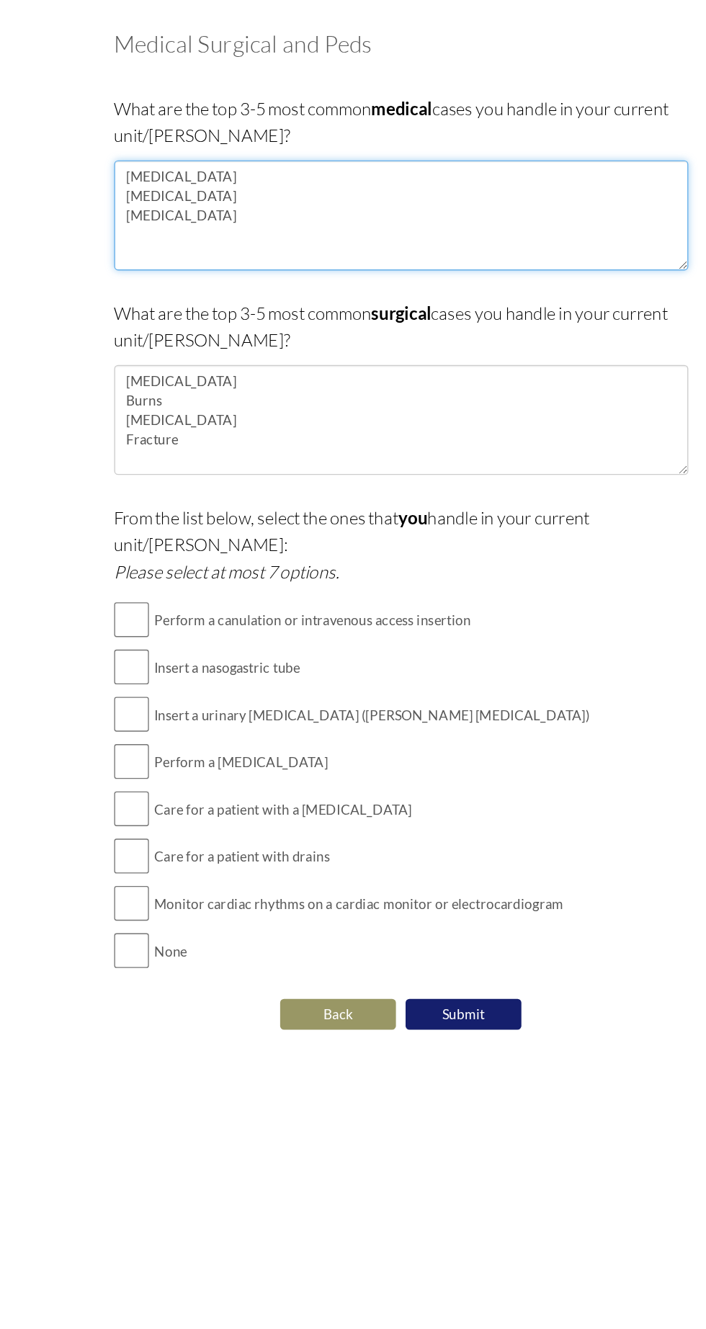
click at [169, 283] on textarea "[MEDICAL_DATA] [MEDICAL_DATA] [MEDICAL_DATA]" at bounding box center [353, 277] width 429 height 82
click at [233, 294] on textarea "[MEDICAL_DATA] [MEDICAL_DATA] [MEDICAL_DATA]" at bounding box center [353, 277] width 429 height 82
click at [259, 292] on textarea "[MEDICAL_DATA] [MEDICAL_DATA] [MEDICAL_DATA] Tuberculosis" at bounding box center [353, 277] width 429 height 82
type textarea "[MEDICAL_DATA] [MEDICAL_DATA] [MEDICAL_DATA] Tuberculosis Bacillus"
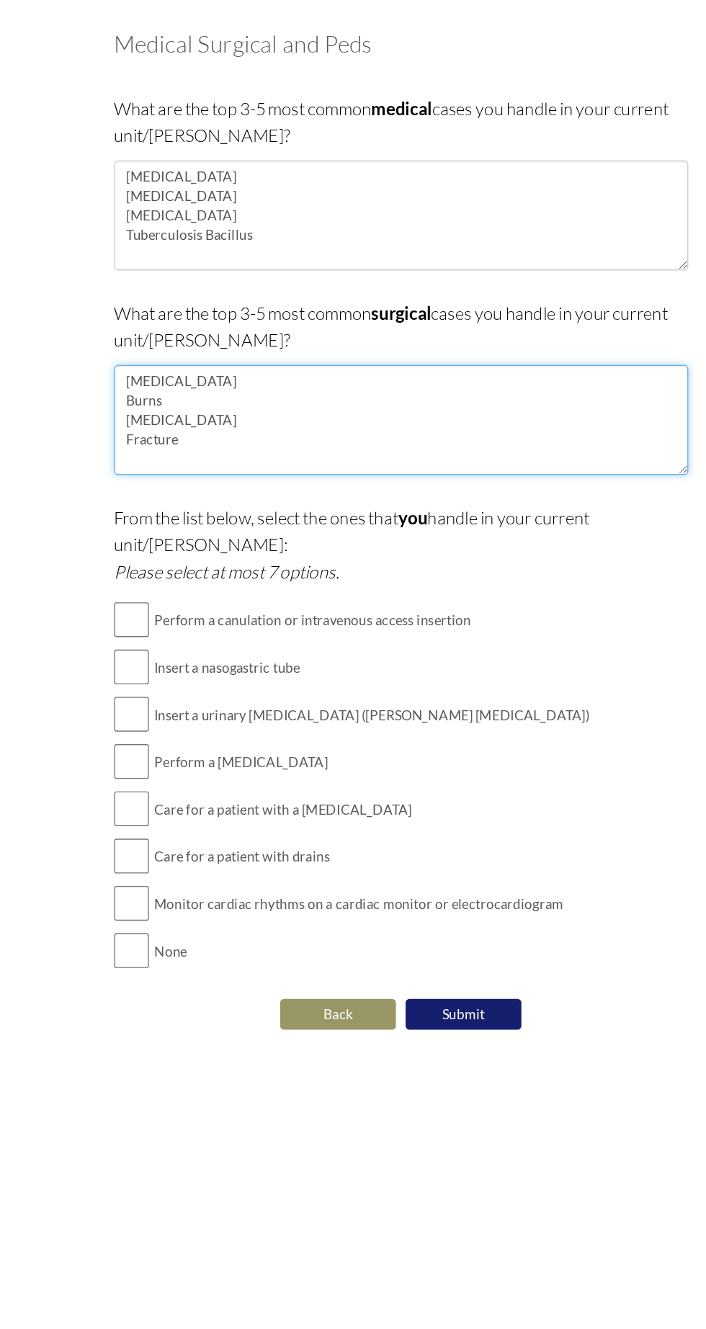
click at [179, 462] on textarea "[MEDICAL_DATA] Burns [MEDICAL_DATA] Fracture" at bounding box center [353, 429] width 429 height 82
type textarea "[MEDICAL_DATA] Burns [MEDICAL_DATA] Fracture [MEDICAL_DATA]"
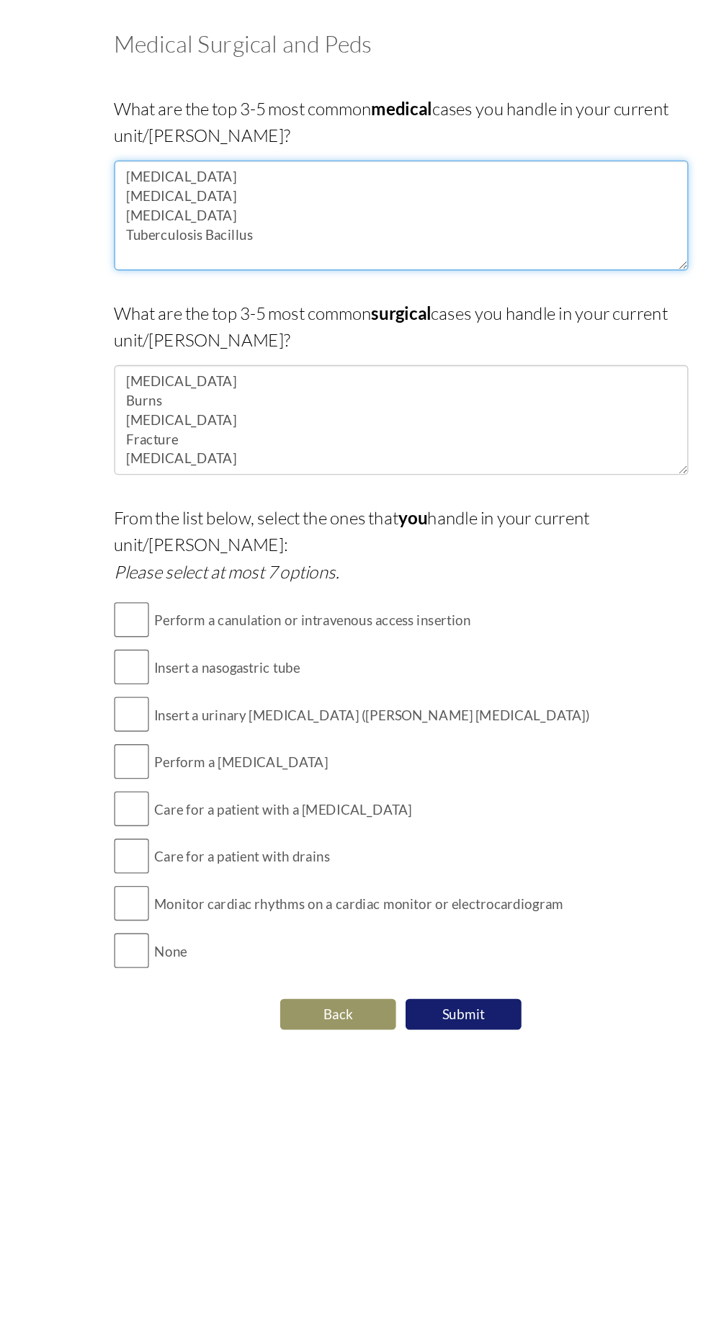
click at [158, 308] on textarea "[MEDICAL_DATA] [MEDICAL_DATA] [MEDICAL_DATA] Tuberculosis Bacillus" at bounding box center [353, 277] width 429 height 82
type textarea "[MEDICAL_DATA] [MEDICAL_DATA] [MEDICAL_DATA] Tuberculosis Bacillus Anaemia"
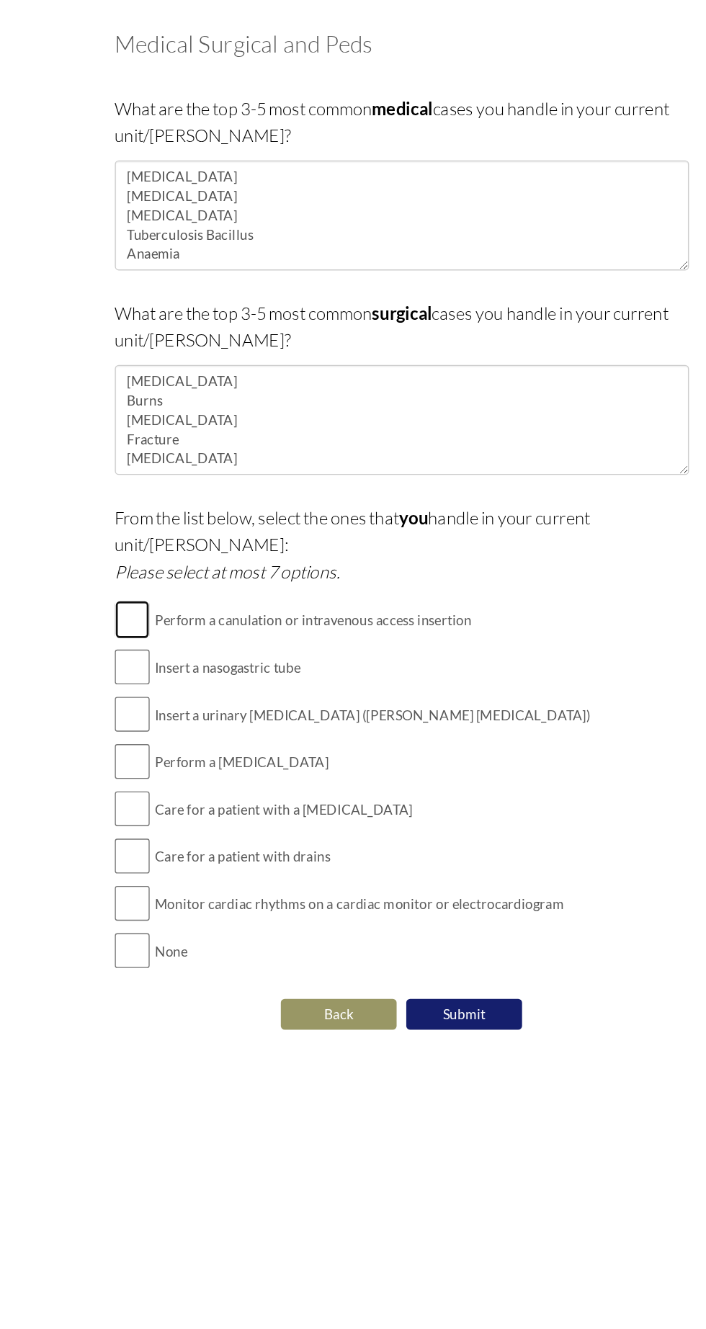
click at [155, 564] on input "checkbox" at bounding box center [152, 578] width 26 height 29
checkbox input "true"
click at [158, 599] on input "checkbox" at bounding box center [152, 613] width 26 height 29
checkbox input "true"
click at [144, 635] on input "checkbox" at bounding box center [152, 649] width 26 height 29
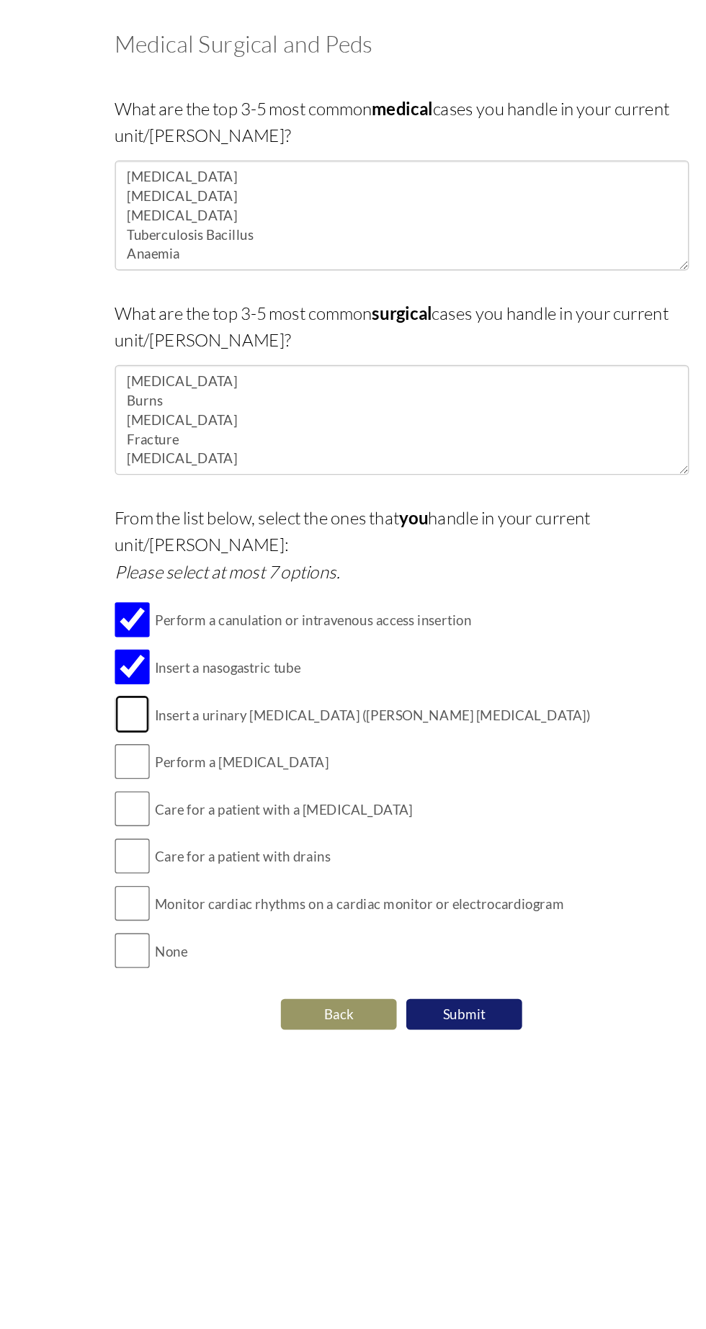
checkbox input "true"
click at [159, 670] on input "checkbox" at bounding box center [152, 684] width 26 height 29
checkbox input "true"
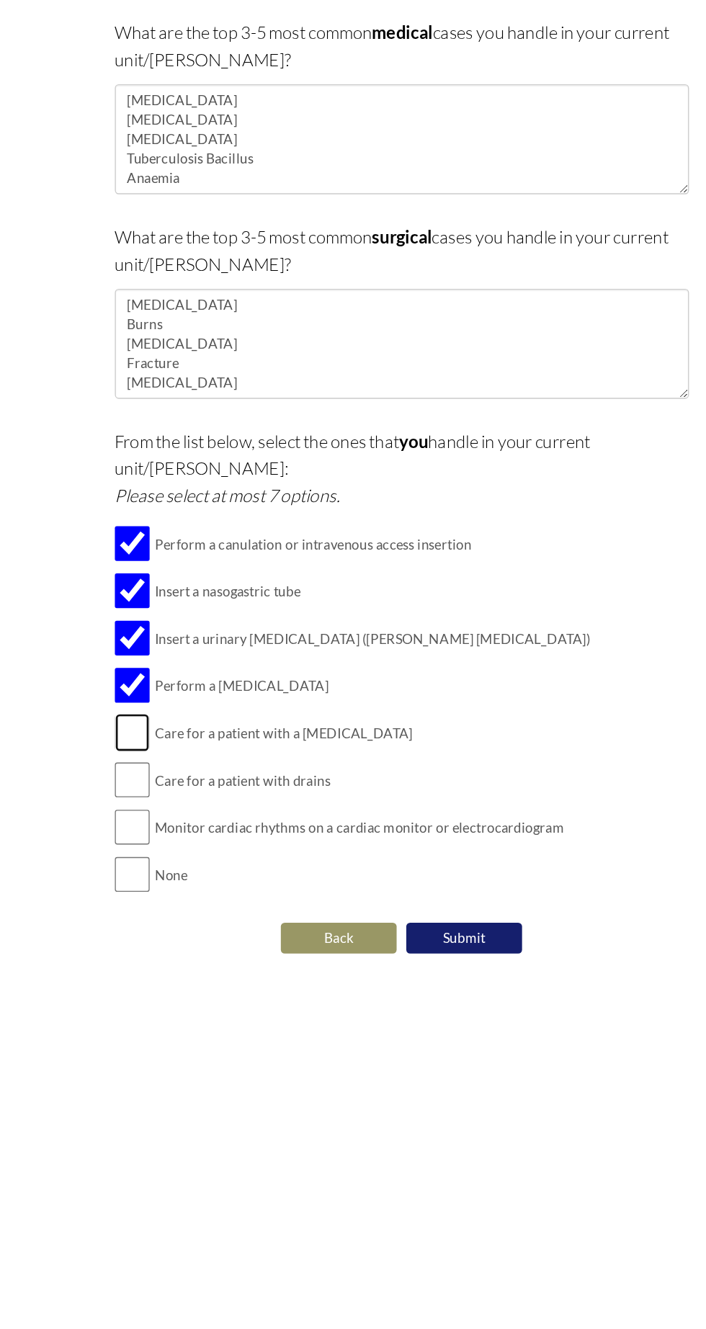
click at [150, 705] on input "checkbox" at bounding box center [152, 719] width 26 height 29
checkbox input "true"
click at [162, 740] on input "checkbox" at bounding box center [152, 754] width 26 height 29
checkbox input "true"
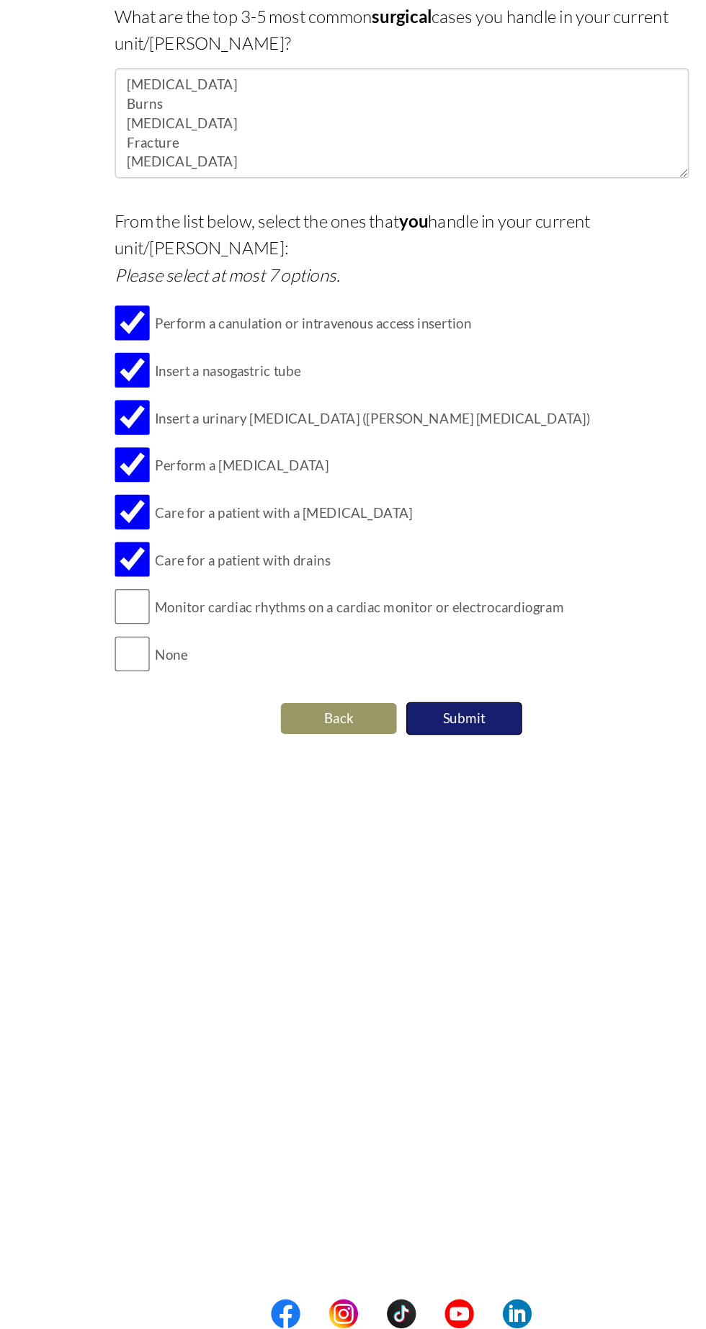
click at [408, 861] on button "Submit" at bounding box center [400, 873] width 86 height 24
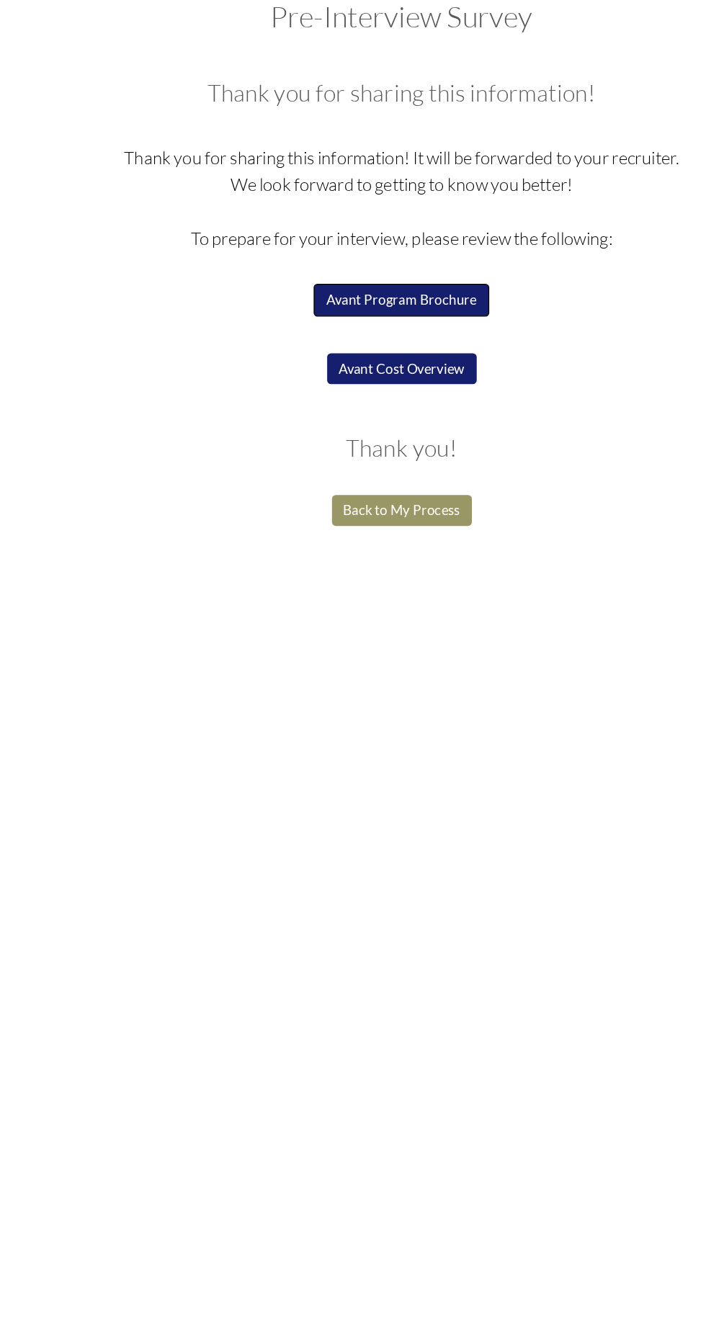
click at [357, 301] on button "Avant Program Brochure" at bounding box center [352, 303] width 131 height 24
